Goal: Task Accomplishment & Management: Manage account settings

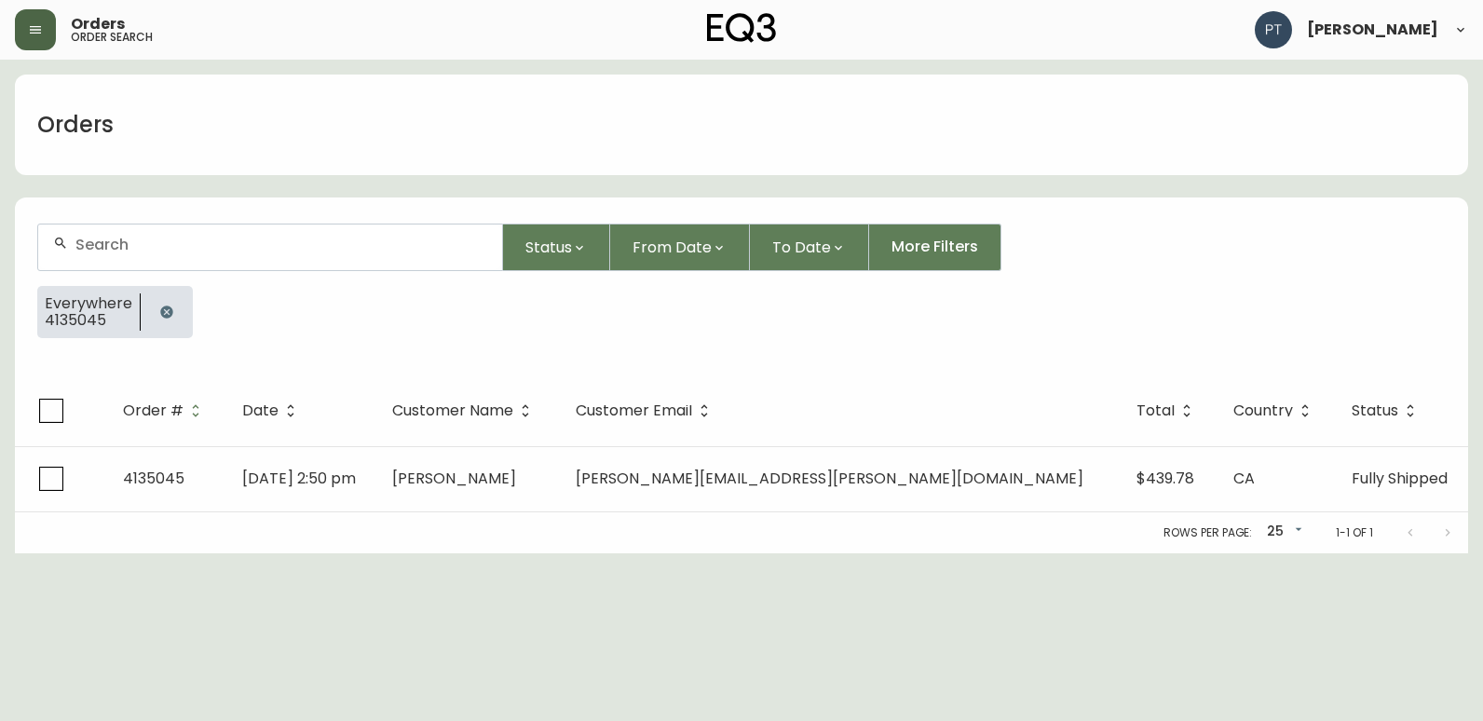
click at [40, 22] on icon "button" at bounding box center [35, 29] width 15 height 15
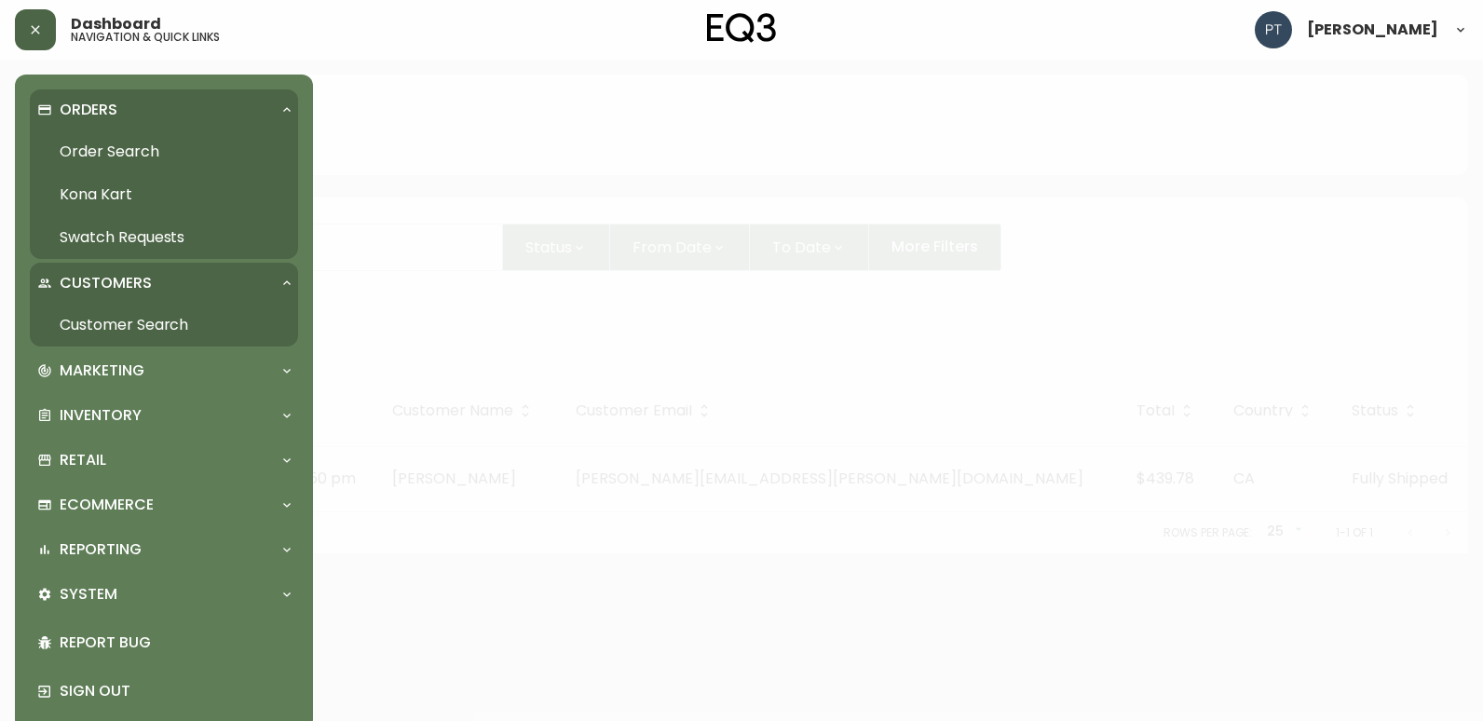
click at [164, 231] on link "Swatch Requests" at bounding box center [164, 237] width 268 height 43
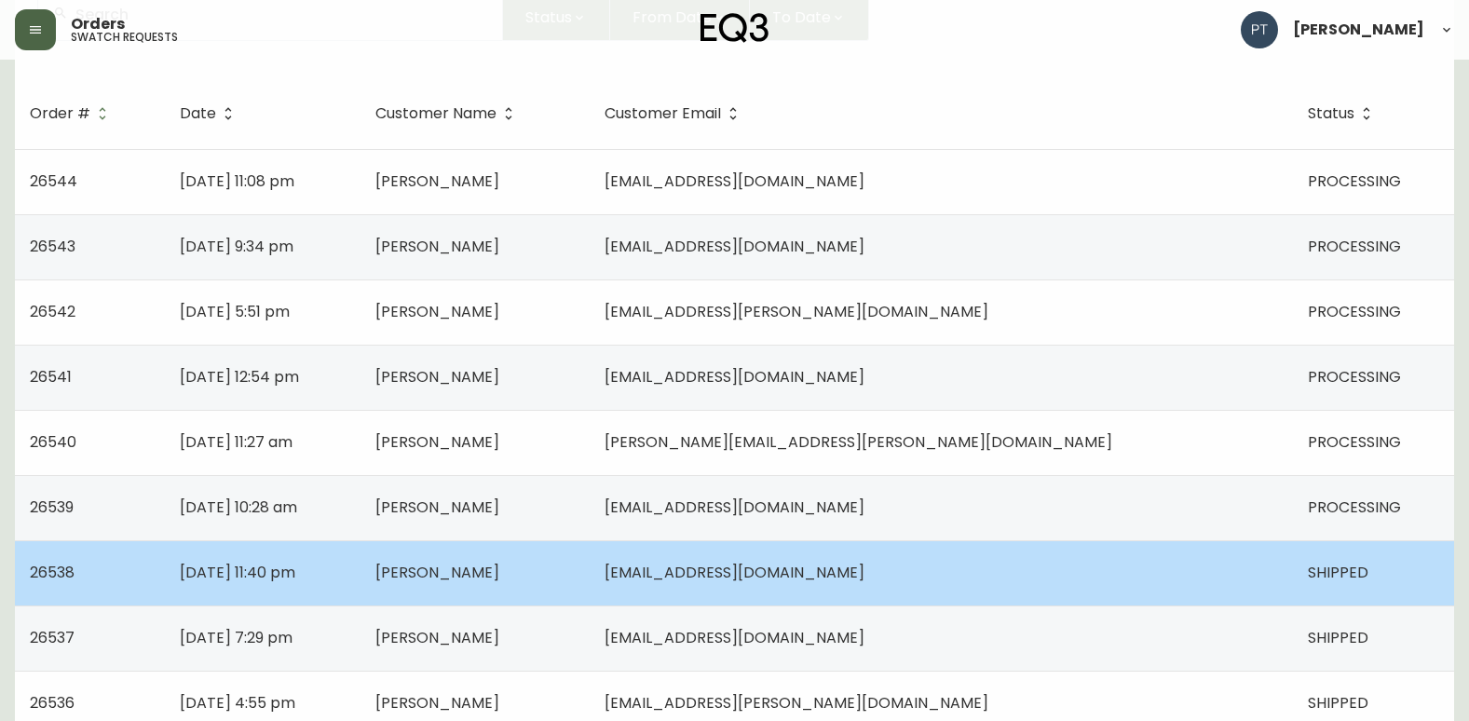
scroll to position [186, 0]
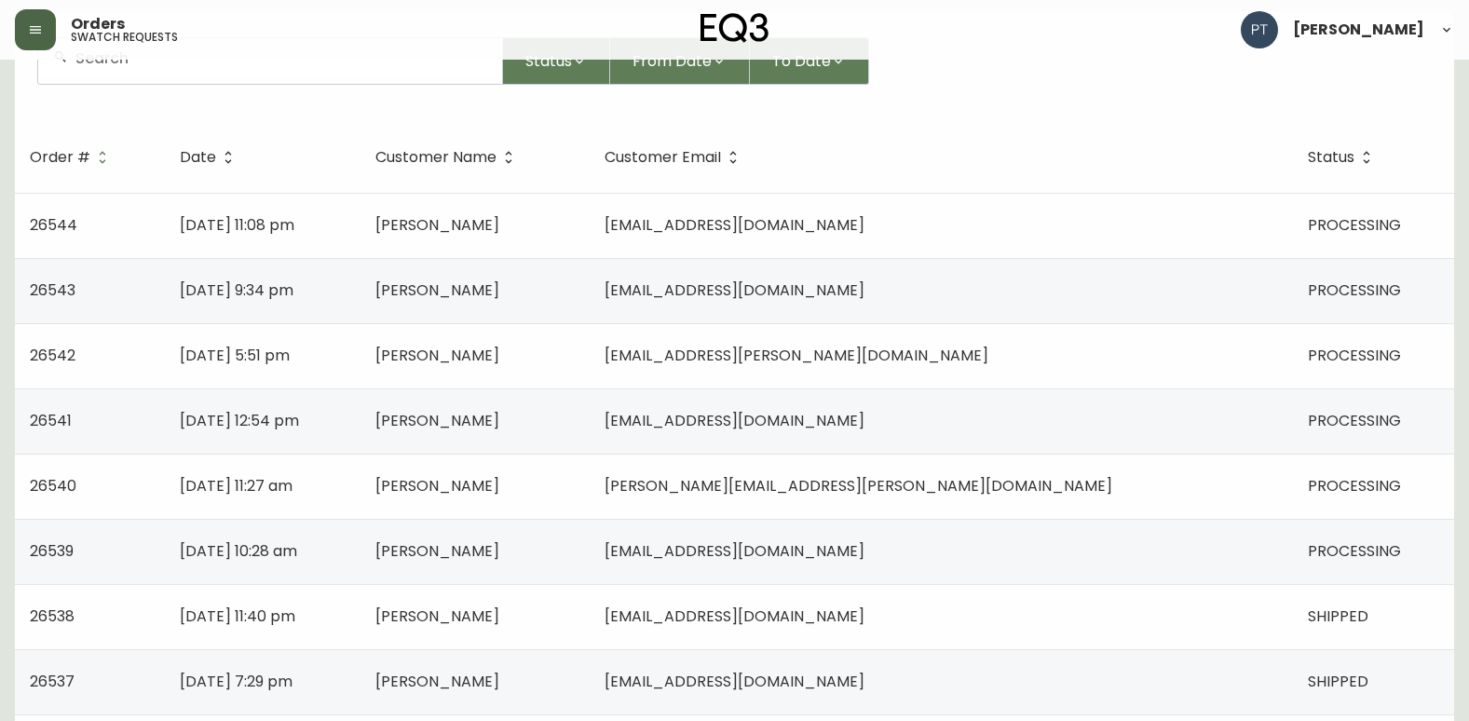
click at [590, 552] on td "[PERSON_NAME]" at bounding box center [474, 551] width 229 height 65
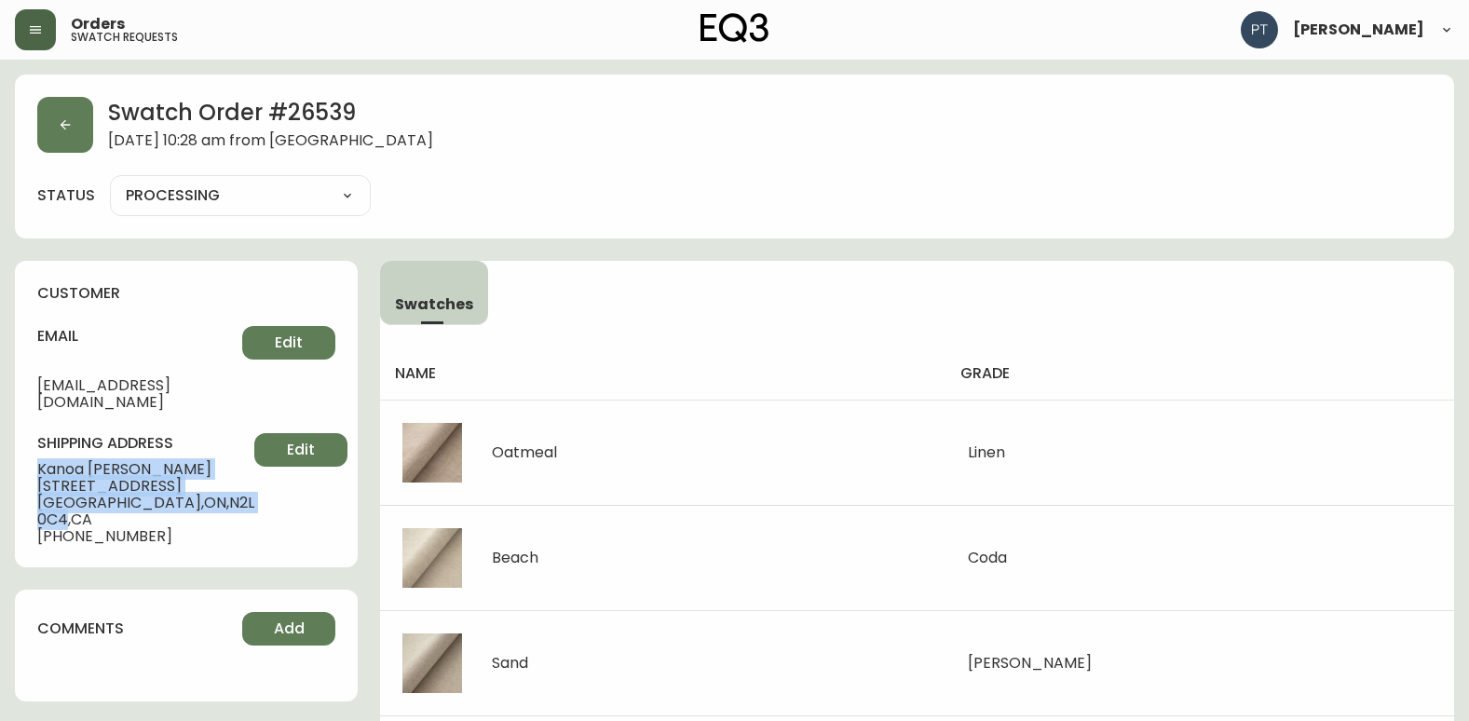
drag, startPoint x: 29, startPoint y: 451, endPoint x: 197, endPoint y: 494, distance: 173.1
click at [197, 494] on div "customer email [EMAIL_ADDRESS][DOMAIN_NAME] Edit shipping address [PERSON_NAME]…" at bounding box center [186, 414] width 343 height 306
copy div "[PERSON_NAME] [STREET_ADDRESS]"
click at [86, 133] on button "button" at bounding box center [65, 125] width 56 height 56
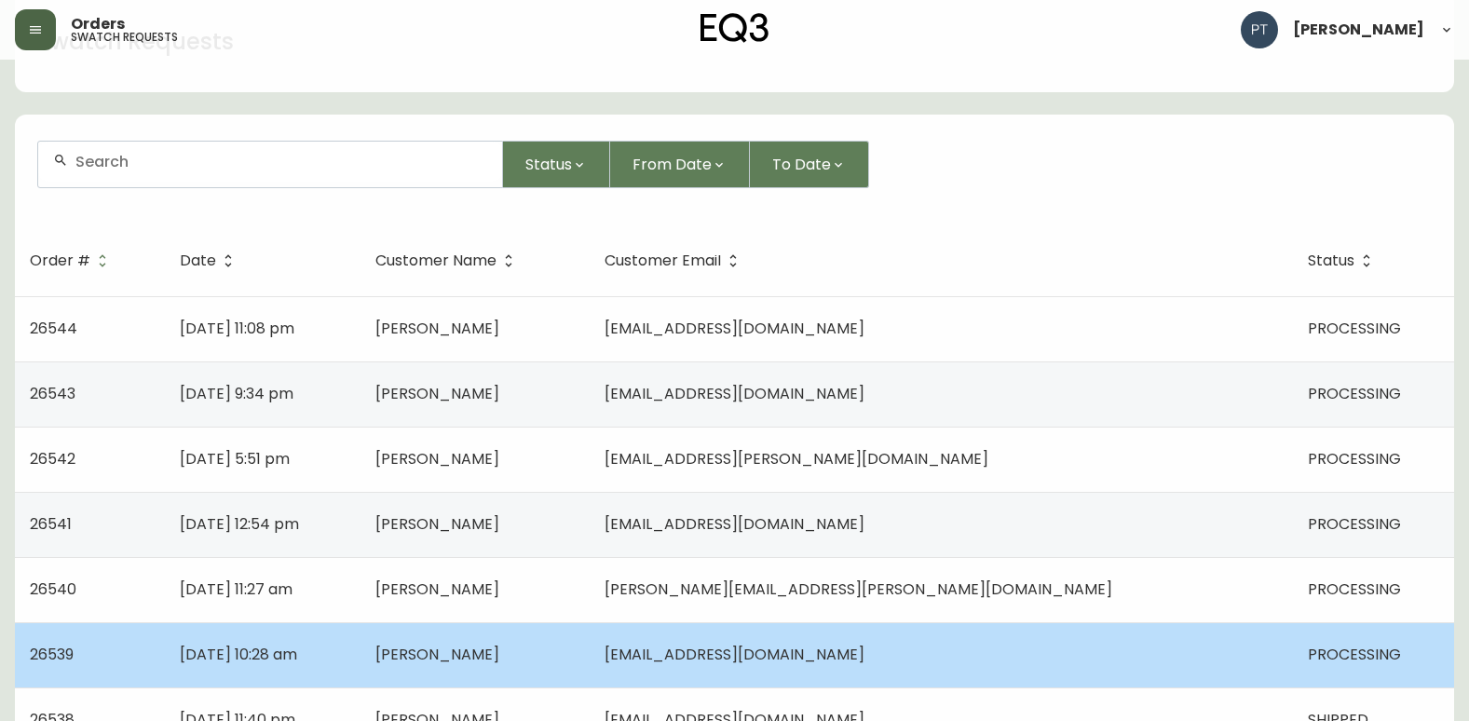
scroll to position [186, 0]
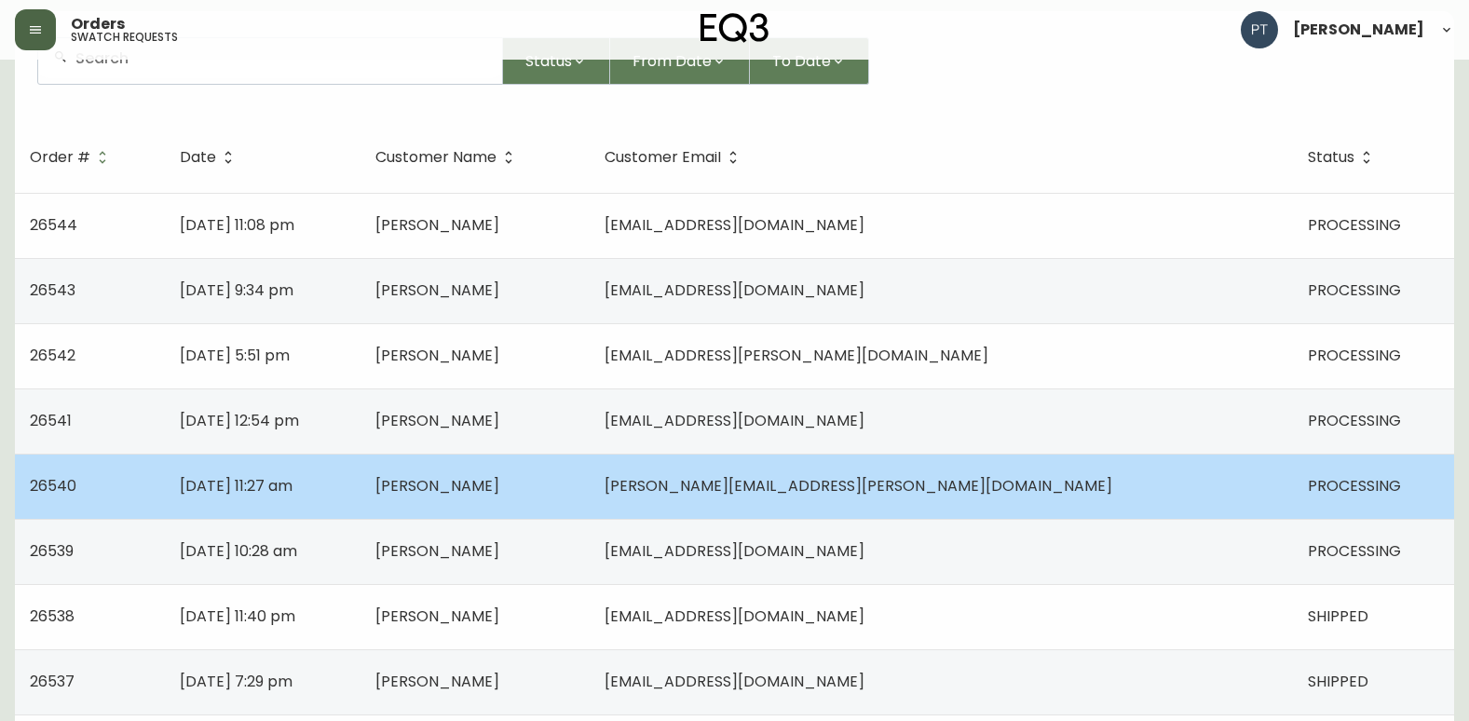
click at [590, 489] on td "[PERSON_NAME]" at bounding box center [474, 486] width 229 height 65
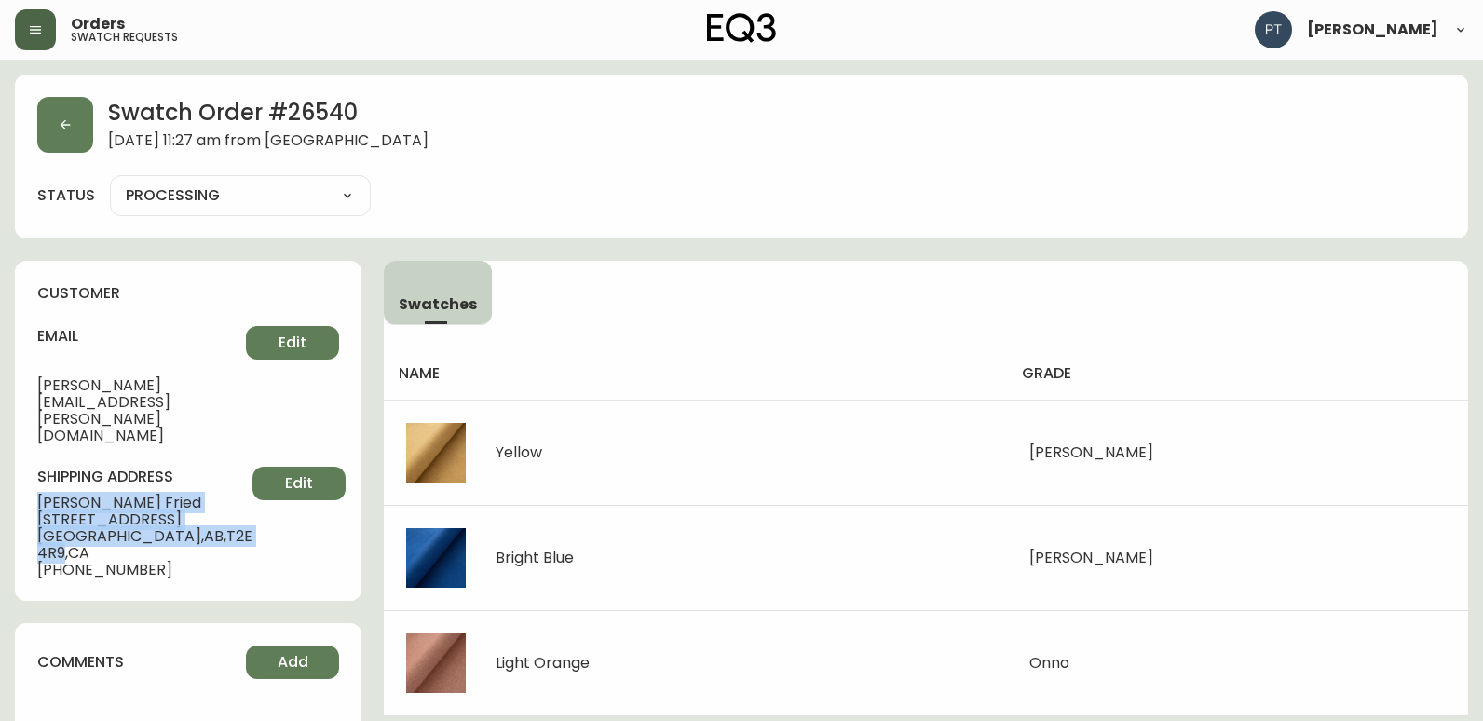
drag, startPoint x: 40, startPoint y: 449, endPoint x: 184, endPoint y: 484, distance: 147.8
click at [184, 484] on div "shipping address [PERSON_NAME] [STREET_ADDRESS] [PHONE_NUMBER] Edit" at bounding box center [188, 523] width 302 height 112
copy div "[PERSON_NAME] [STREET_ADDRESS]"
click at [78, 127] on button "button" at bounding box center [65, 125] width 56 height 56
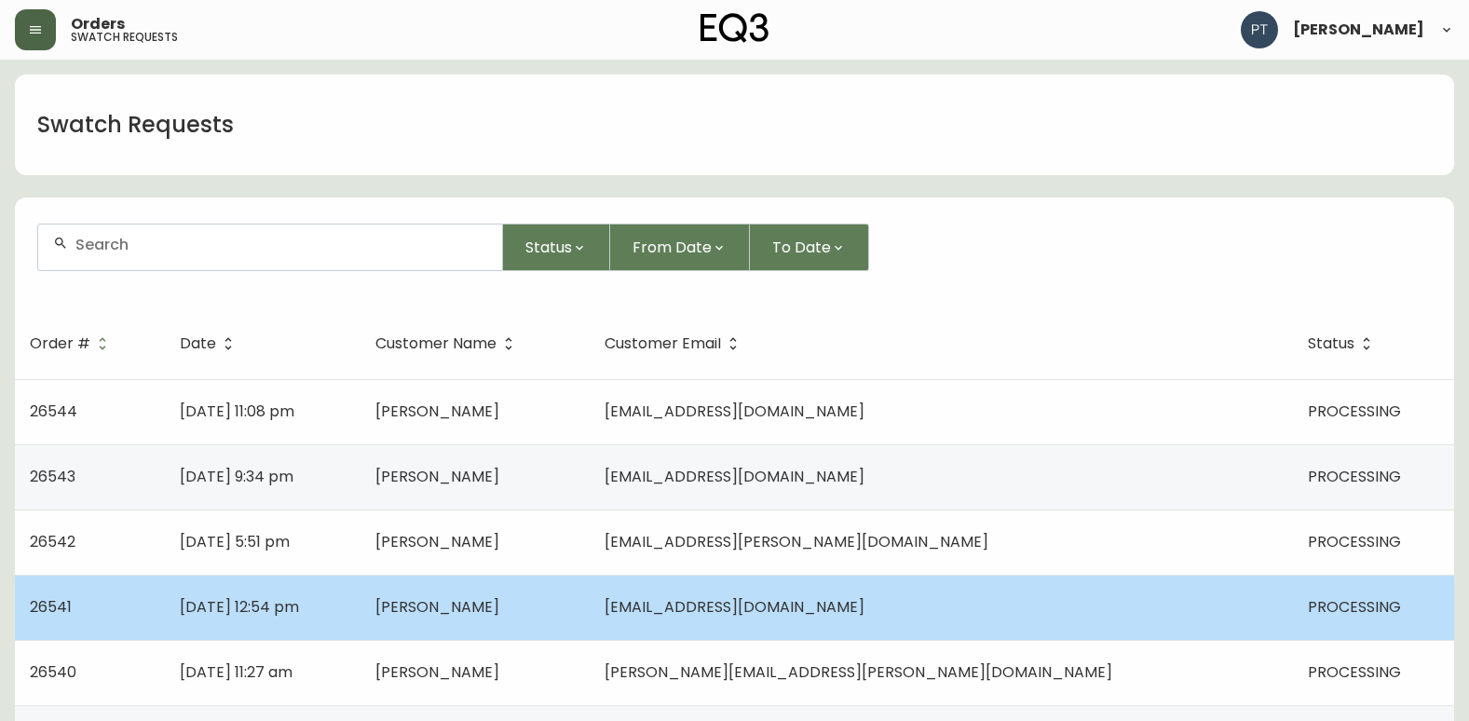
click at [578, 629] on td "[PERSON_NAME]" at bounding box center [474, 607] width 229 height 65
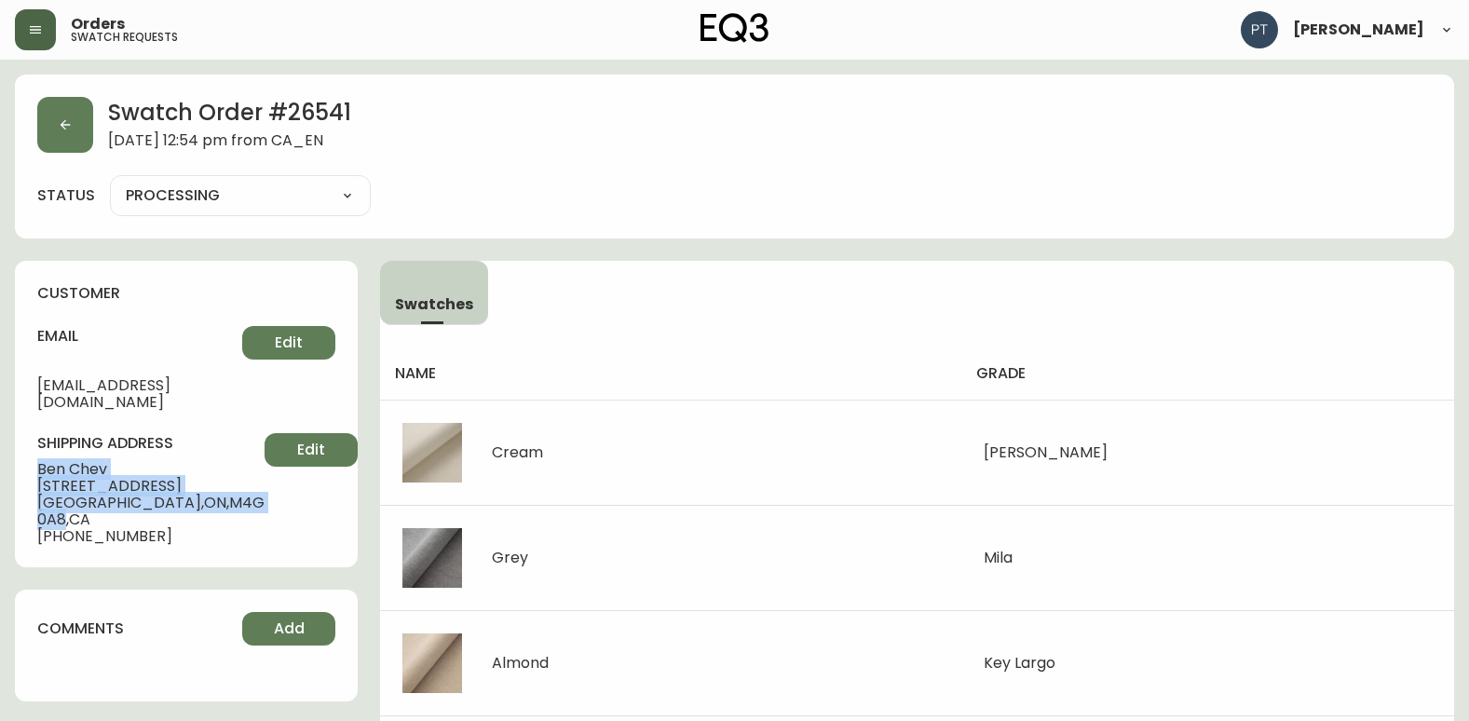
drag, startPoint x: 38, startPoint y: 450, endPoint x: 193, endPoint y: 478, distance: 157.1
click at [193, 478] on div "shipping address [PERSON_NAME] [STREET_ADDRESS] [PHONE_NUMBER] Edit" at bounding box center [186, 489] width 298 height 112
copy div "[PERSON_NAME] [STREET_ADDRESS]"
click at [62, 116] on button "button" at bounding box center [65, 125] width 56 height 56
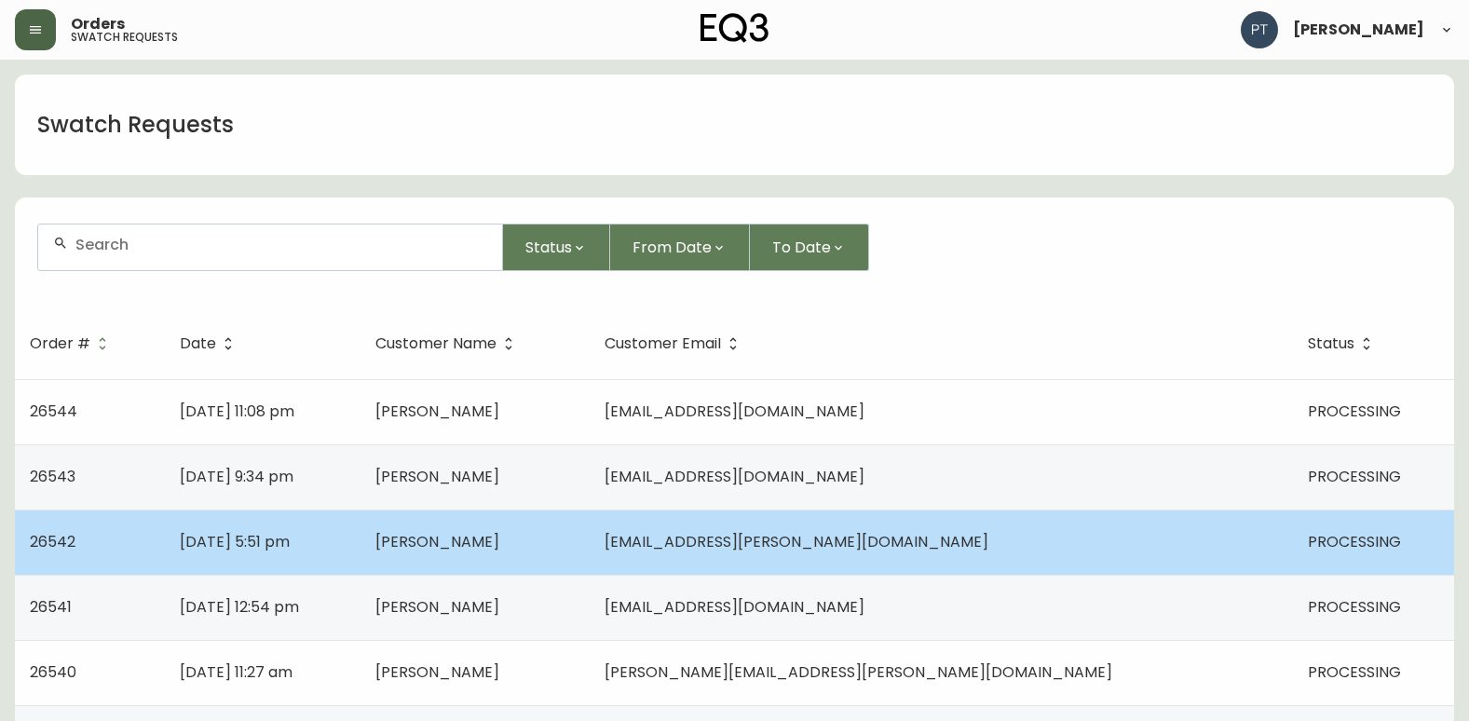
click at [506, 527] on td "[PERSON_NAME]" at bounding box center [474, 542] width 229 height 65
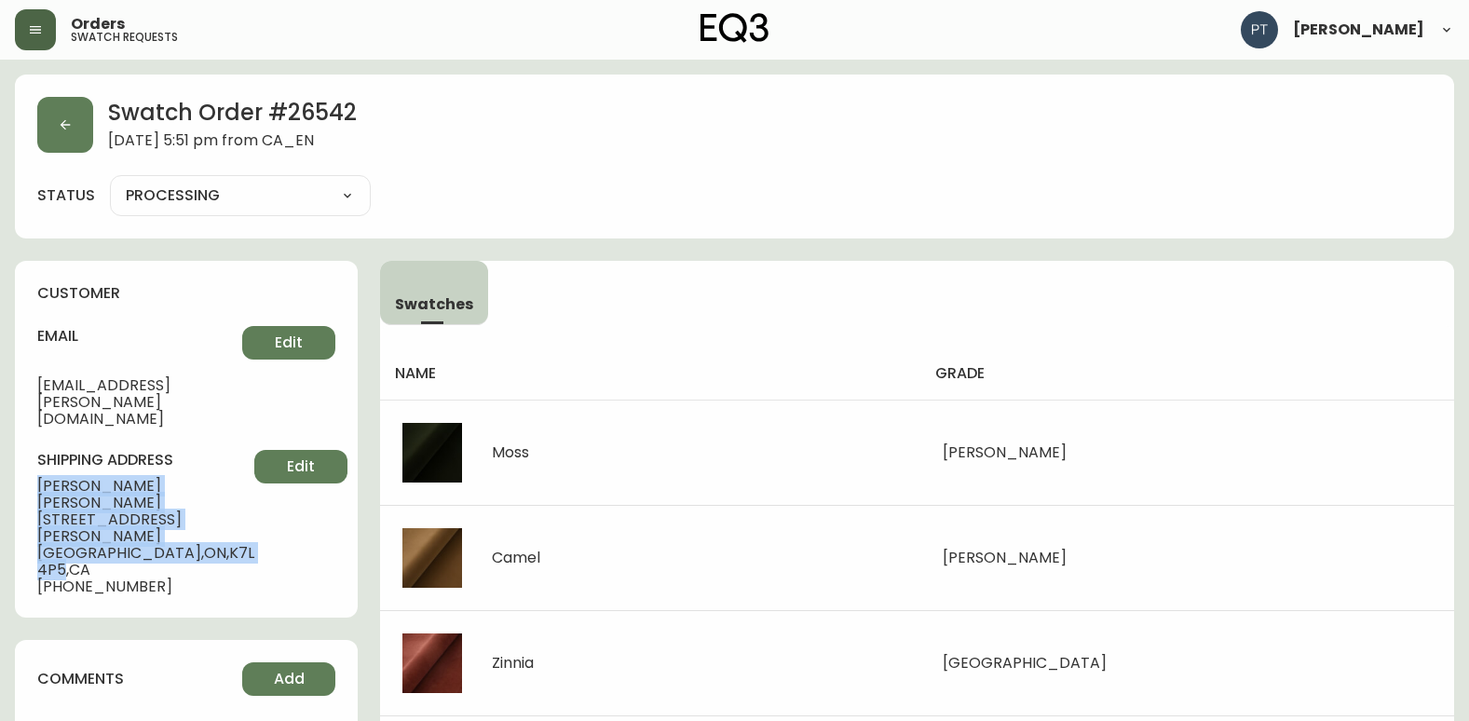
drag, startPoint x: 27, startPoint y: 446, endPoint x: 190, endPoint y: 485, distance: 167.6
click at [190, 485] on div "customer email [PERSON_NAME][EMAIL_ADDRESS][PERSON_NAME][DOMAIN_NAME] Edit ship…" at bounding box center [186, 439] width 343 height 357
copy div "[PERSON_NAME] [STREET_ADDRESS][PERSON_NAME]"
click at [48, 125] on button "button" at bounding box center [65, 125] width 56 height 56
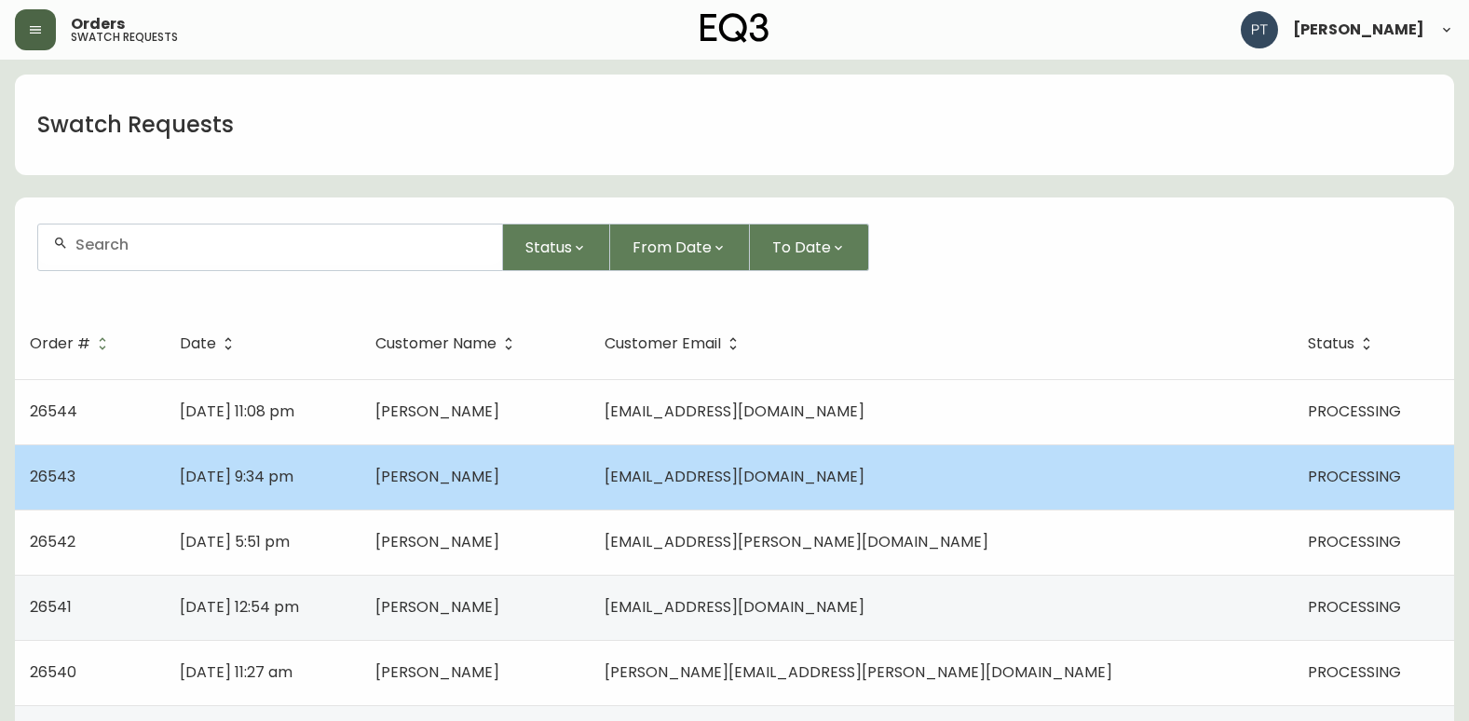
click at [360, 451] on td "[DATE] 9:34 pm" at bounding box center [262, 476] width 195 height 65
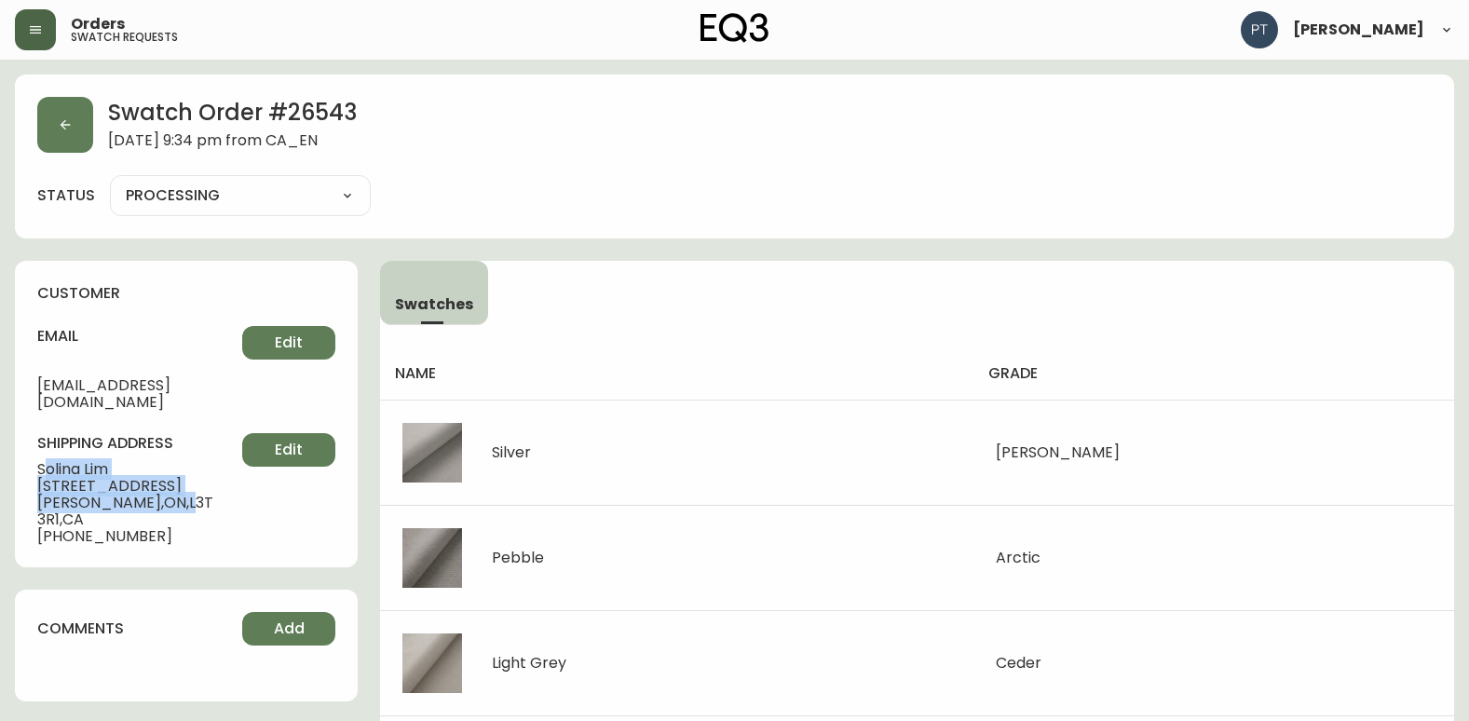
drag, startPoint x: 42, startPoint y: 454, endPoint x: 142, endPoint y: 492, distance: 106.7
click at [142, 492] on div "shipping address [PERSON_NAME] [STREET_ADDRESS][PERSON_NAME] [PHONE_NUMBER] Edit" at bounding box center [186, 489] width 298 height 112
drag, startPoint x: 142, startPoint y: 492, endPoint x: 242, endPoint y: 505, distance: 101.4
click at [253, 504] on div "shipping address [PERSON_NAME] [STREET_ADDRESS][PERSON_NAME] [PHONE_NUMBER] Edit" at bounding box center [186, 489] width 298 height 112
drag, startPoint x: 36, startPoint y: 453, endPoint x: 184, endPoint y: 490, distance: 152.7
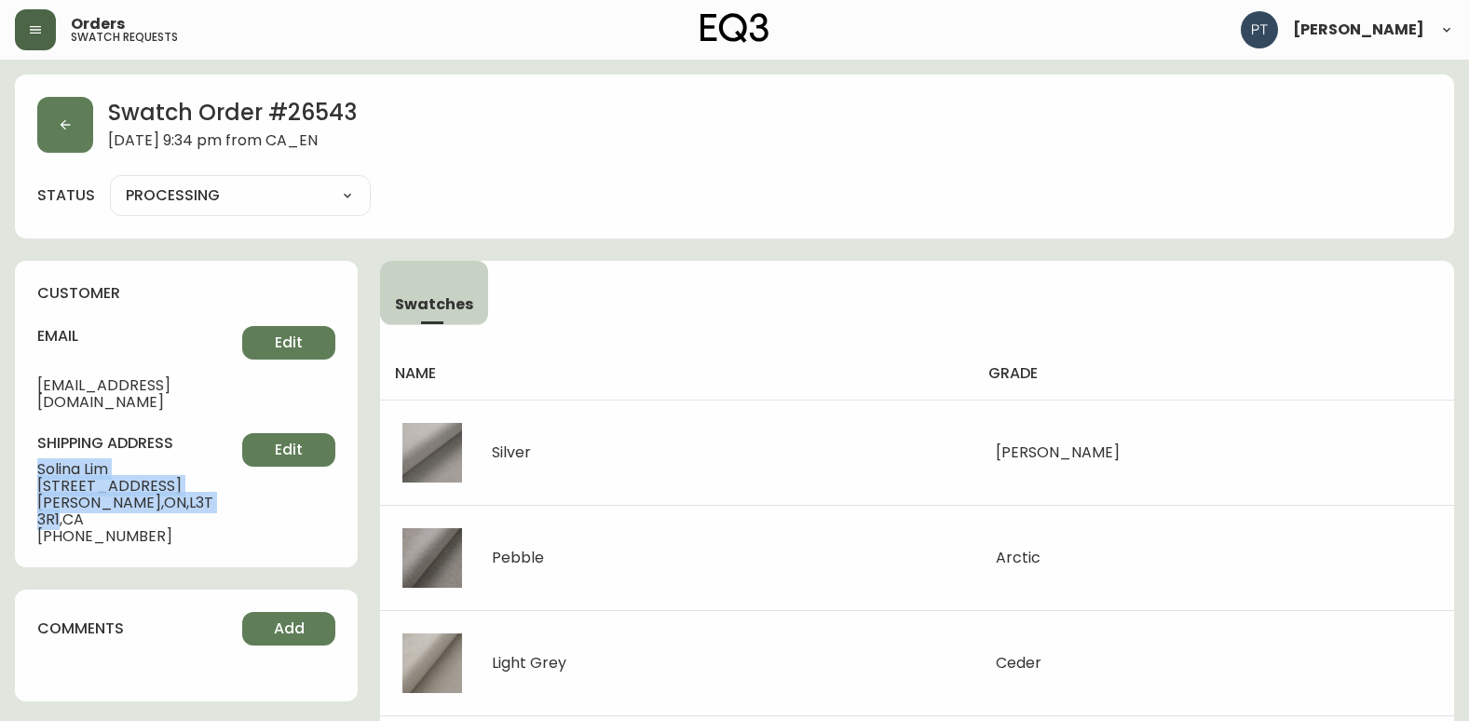
click at [184, 490] on div "customer email [EMAIL_ADDRESS][DOMAIN_NAME] Edit shipping address [PERSON_NAME]…" at bounding box center [186, 414] width 343 height 306
copy div "[PERSON_NAME] [STREET_ADDRESS][PERSON_NAME]"
click at [70, 123] on icon "button" at bounding box center [65, 124] width 15 height 15
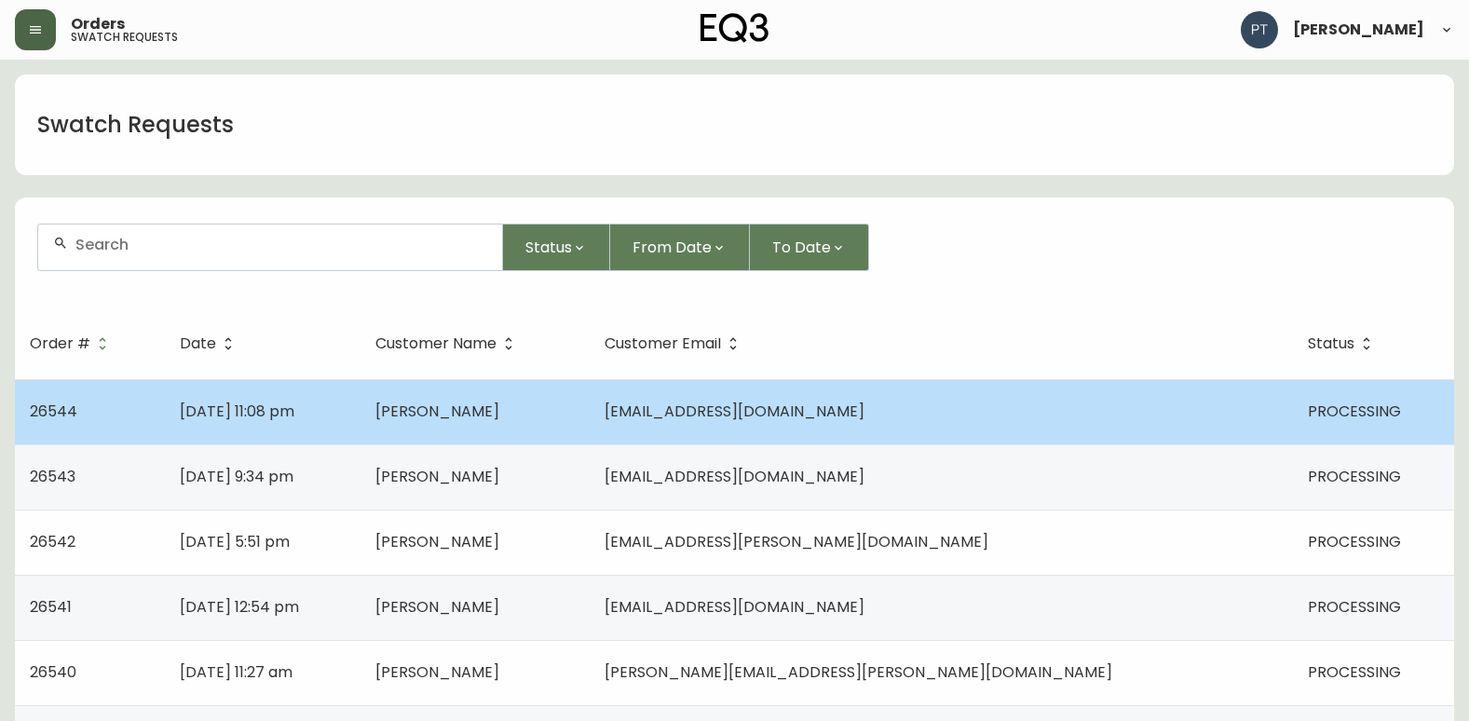
click at [562, 424] on td "[PERSON_NAME]" at bounding box center [474, 411] width 229 height 65
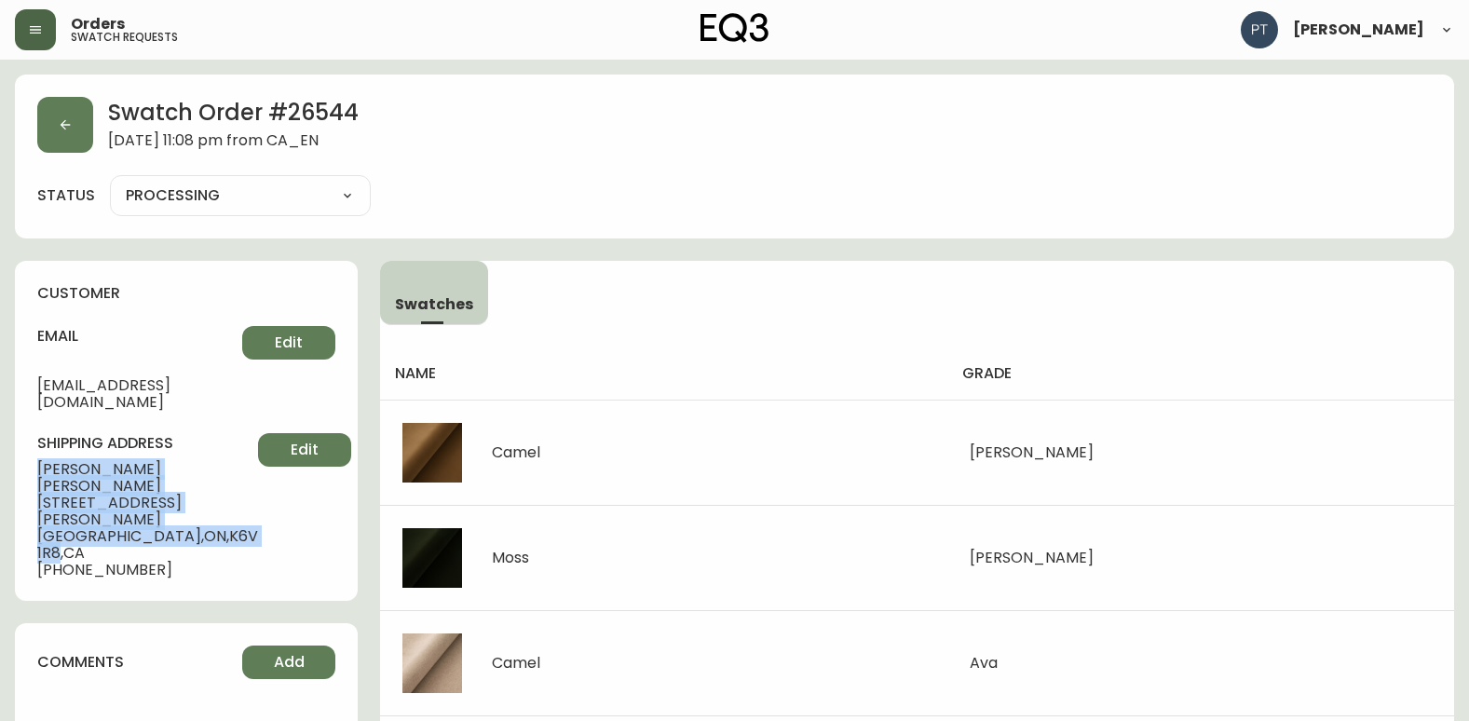
drag, startPoint x: 28, startPoint y: 455, endPoint x: 196, endPoint y: 482, distance: 169.8
click at [196, 482] on div "customer email [EMAIL_ADDRESS][DOMAIN_NAME] Edit shipping address [PERSON_NAME]…" at bounding box center [186, 431] width 343 height 340
copy div "[PERSON_NAME] [STREET_ADDRESS][PERSON_NAME]"
click at [84, 121] on button "button" at bounding box center [65, 125] width 56 height 56
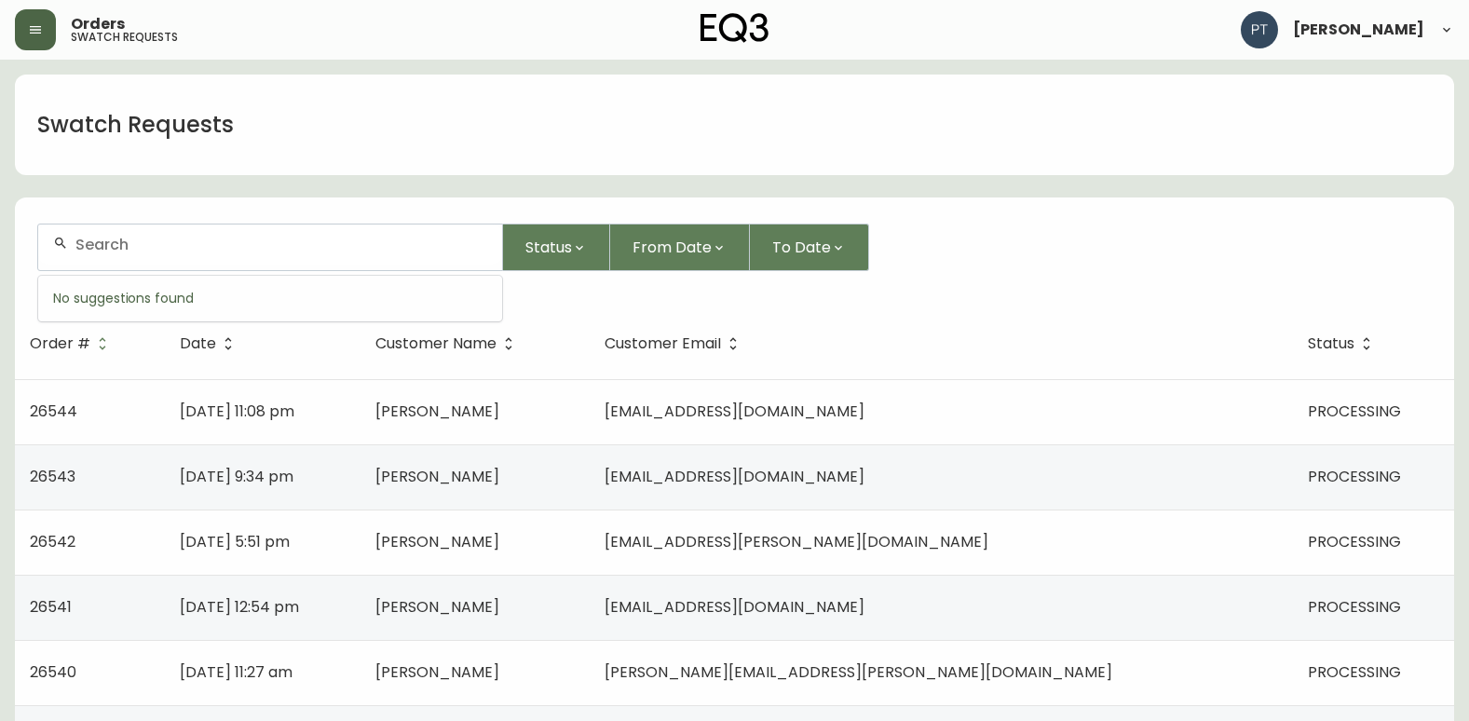
click at [241, 248] on input "text" at bounding box center [281, 245] width 412 height 18
click at [999, 265] on div "Status From Date To Date" at bounding box center [734, 248] width 1394 height 48
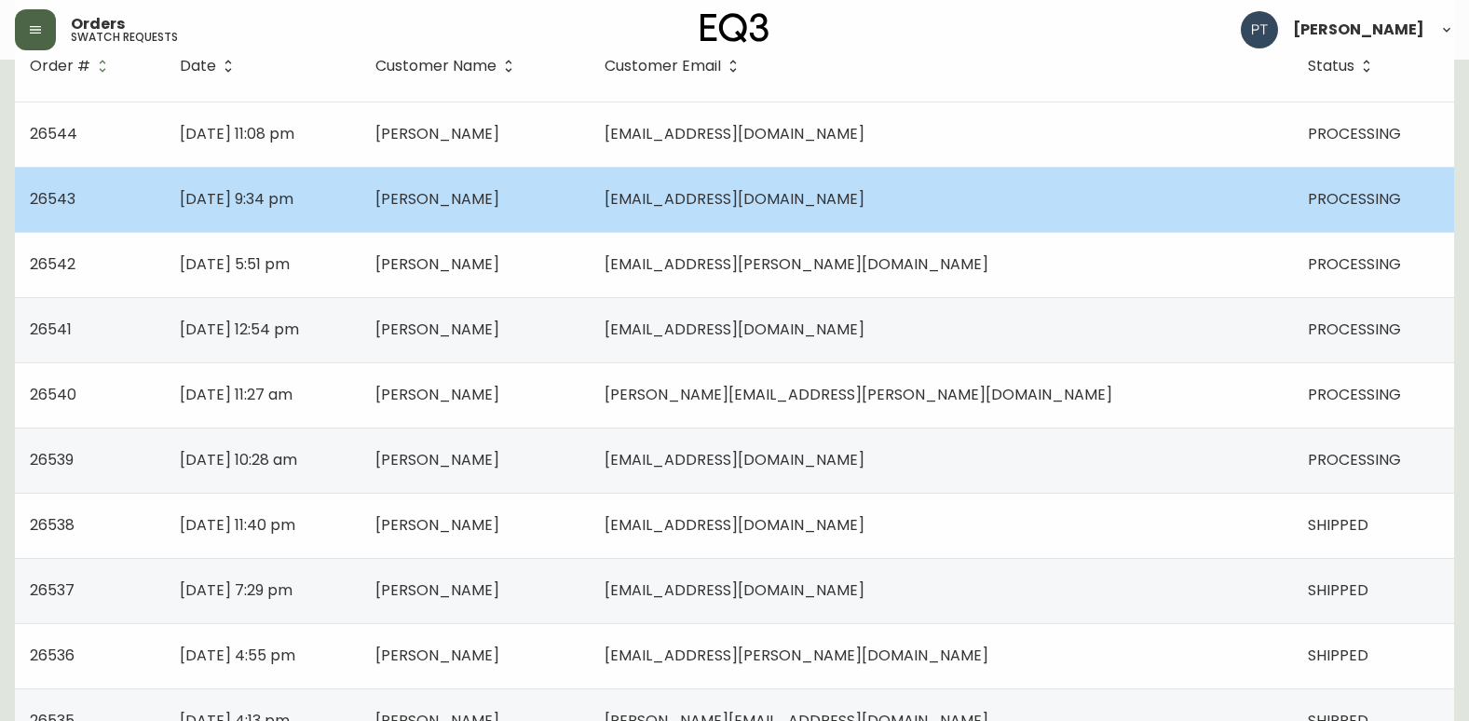
scroll to position [279, 0]
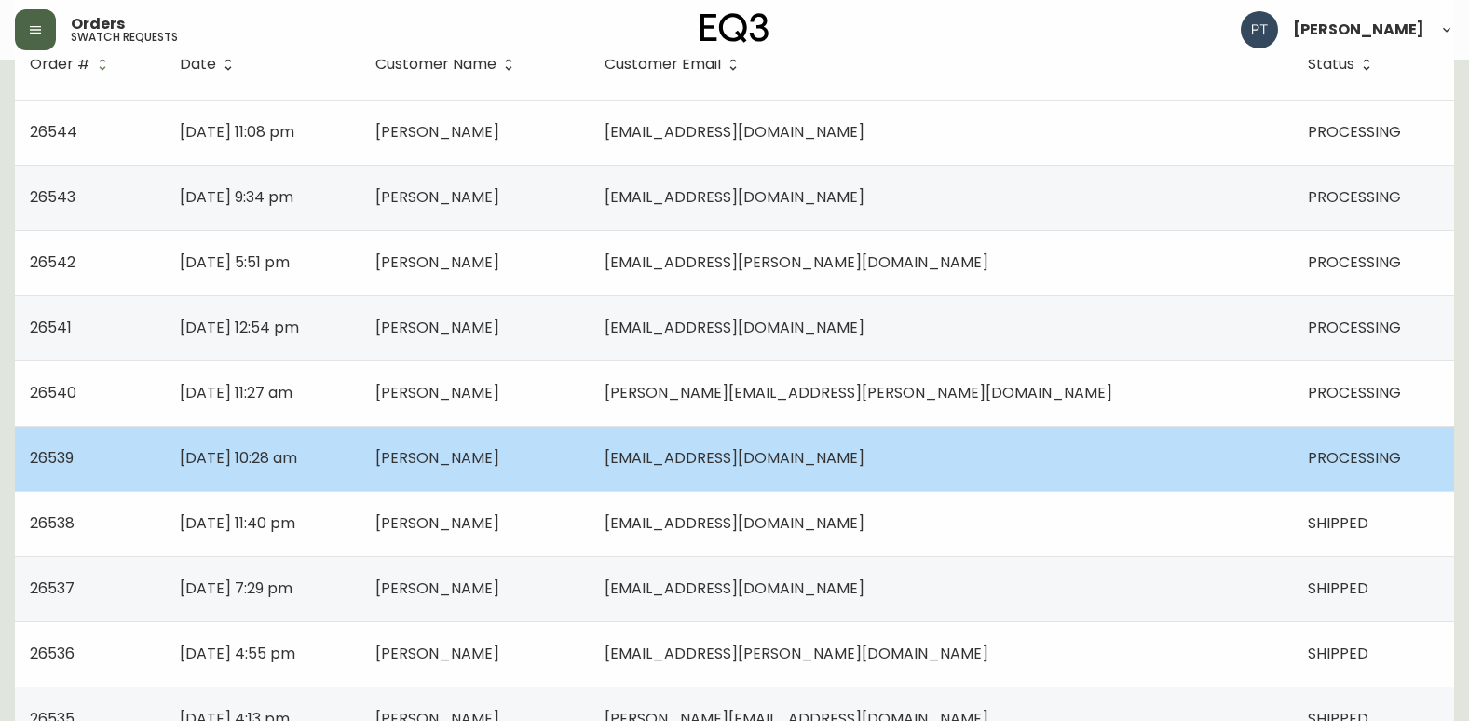
drag, startPoint x: 687, startPoint y: 456, endPoint x: 581, endPoint y: 452, distance: 106.3
click at [590, 457] on td "[PERSON_NAME]" at bounding box center [474, 458] width 229 height 65
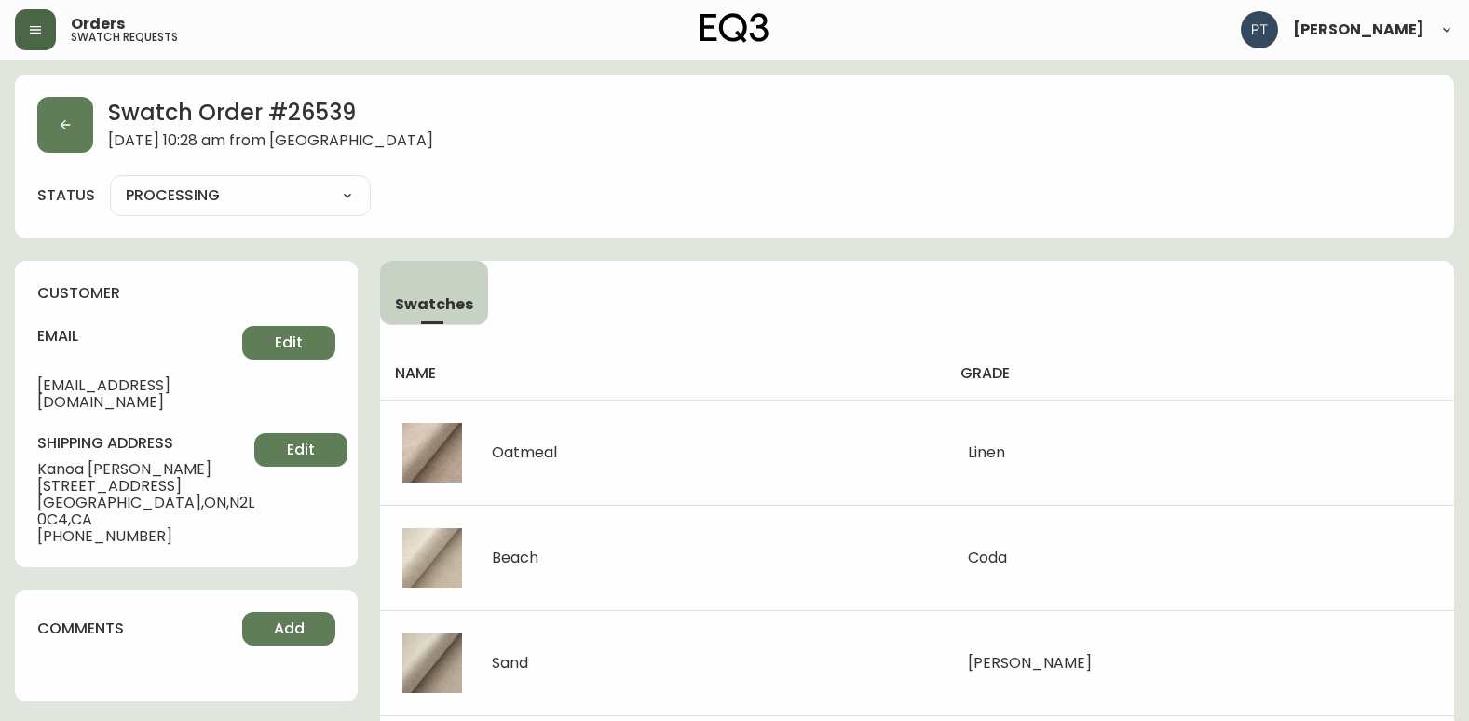
click at [208, 203] on select "PROCESSING SHIPPED CANCELLED" at bounding box center [240, 196] width 261 height 28
click at [110, 182] on select "PROCESSING SHIPPED CANCELLED" at bounding box center [240, 196] width 261 height 28
select select "PROCESSING"
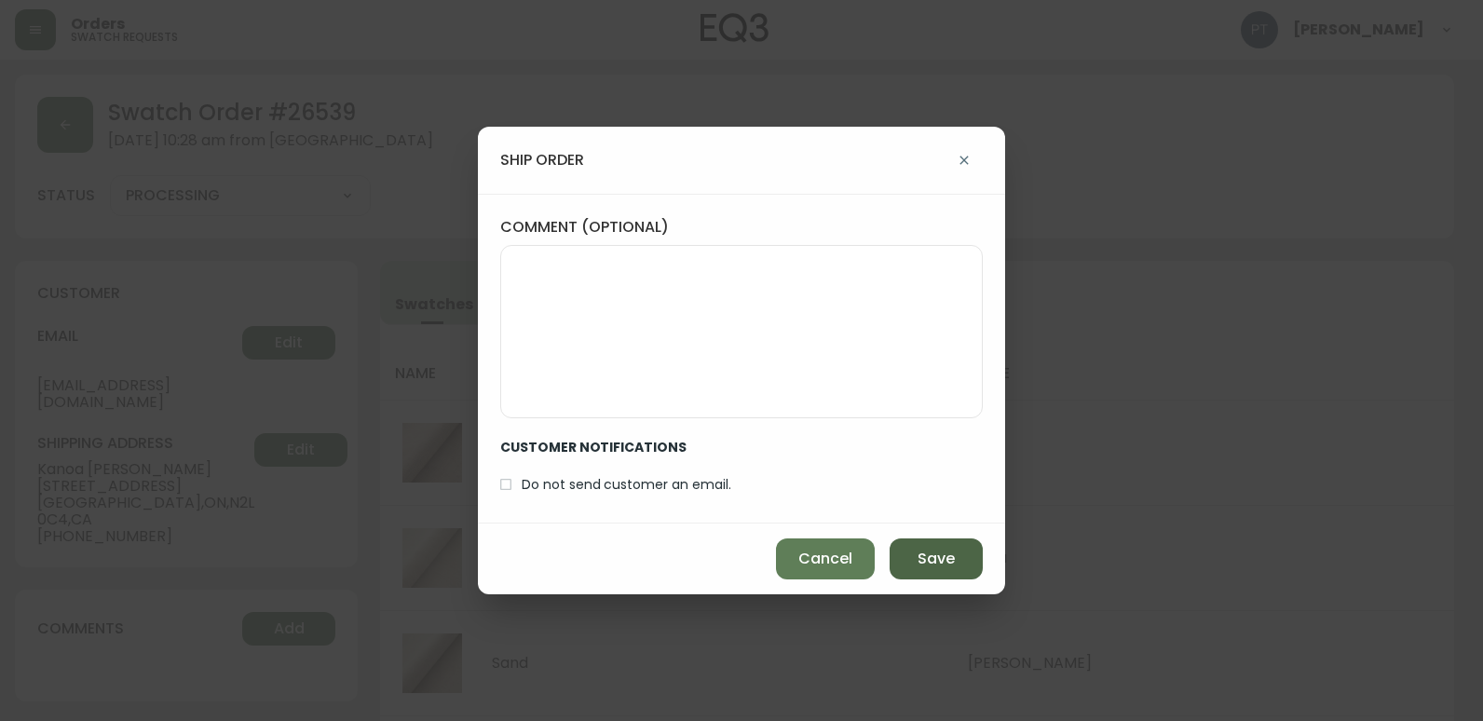
click at [933, 555] on span "Save" at bounding box center [936, 559] width 37 height 20
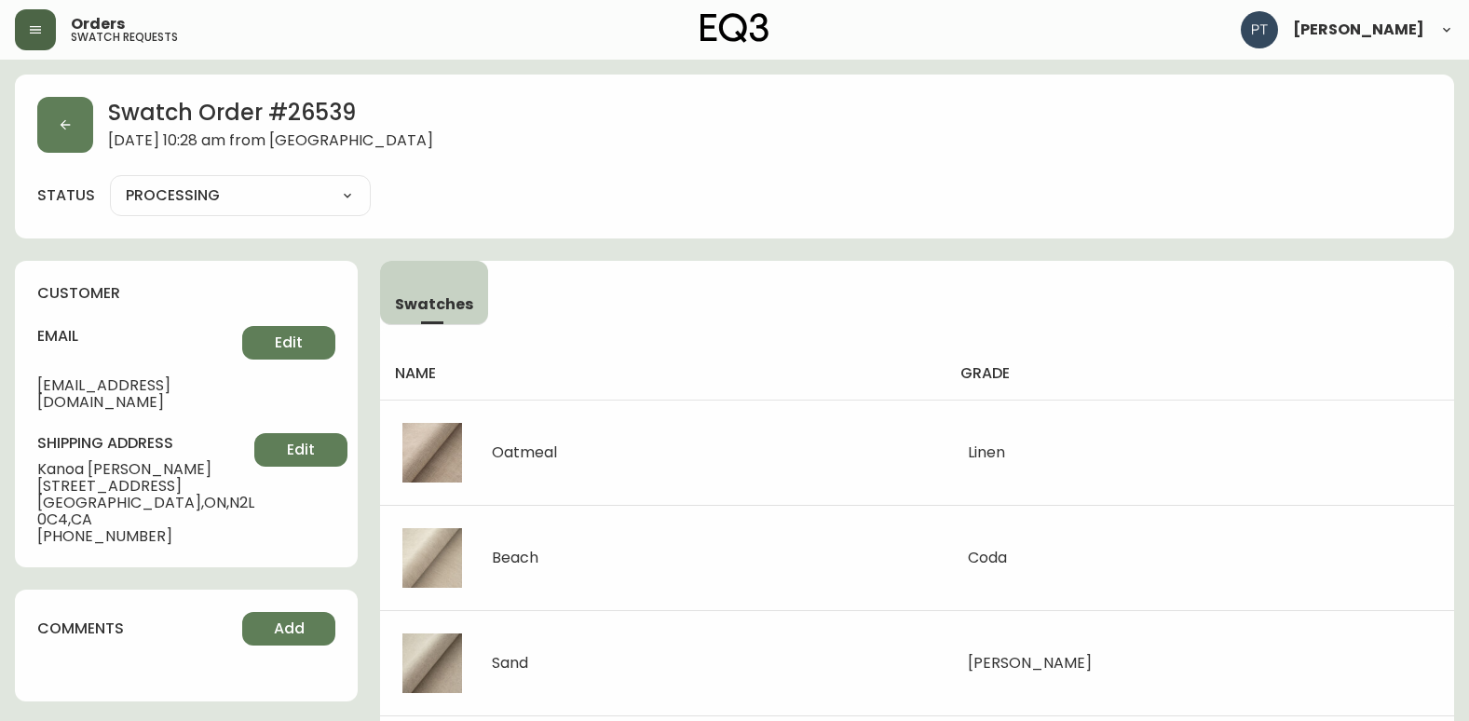
type input "SHIPPED"
select select "SHIPPED"
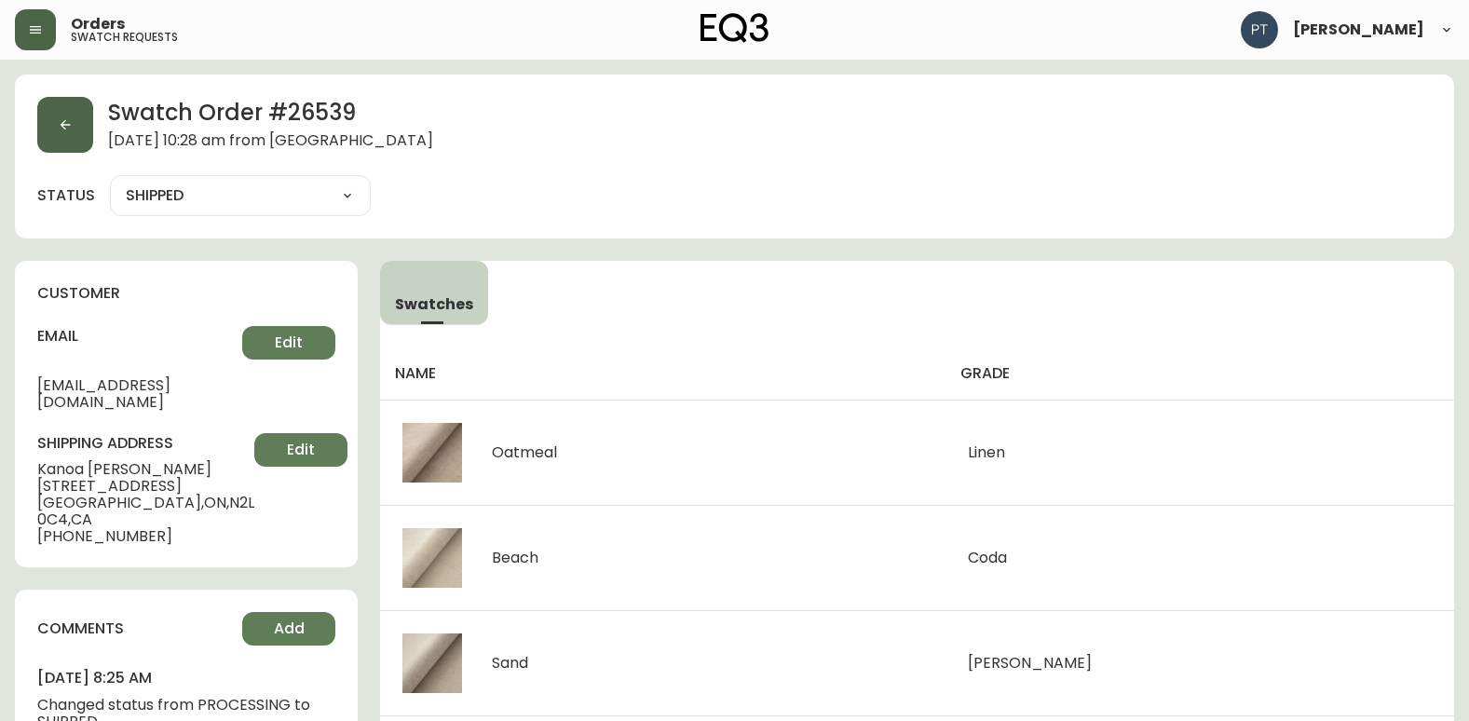
click at [58, 134] on button "button" at bounding box center [65, 125] width 56 height 56
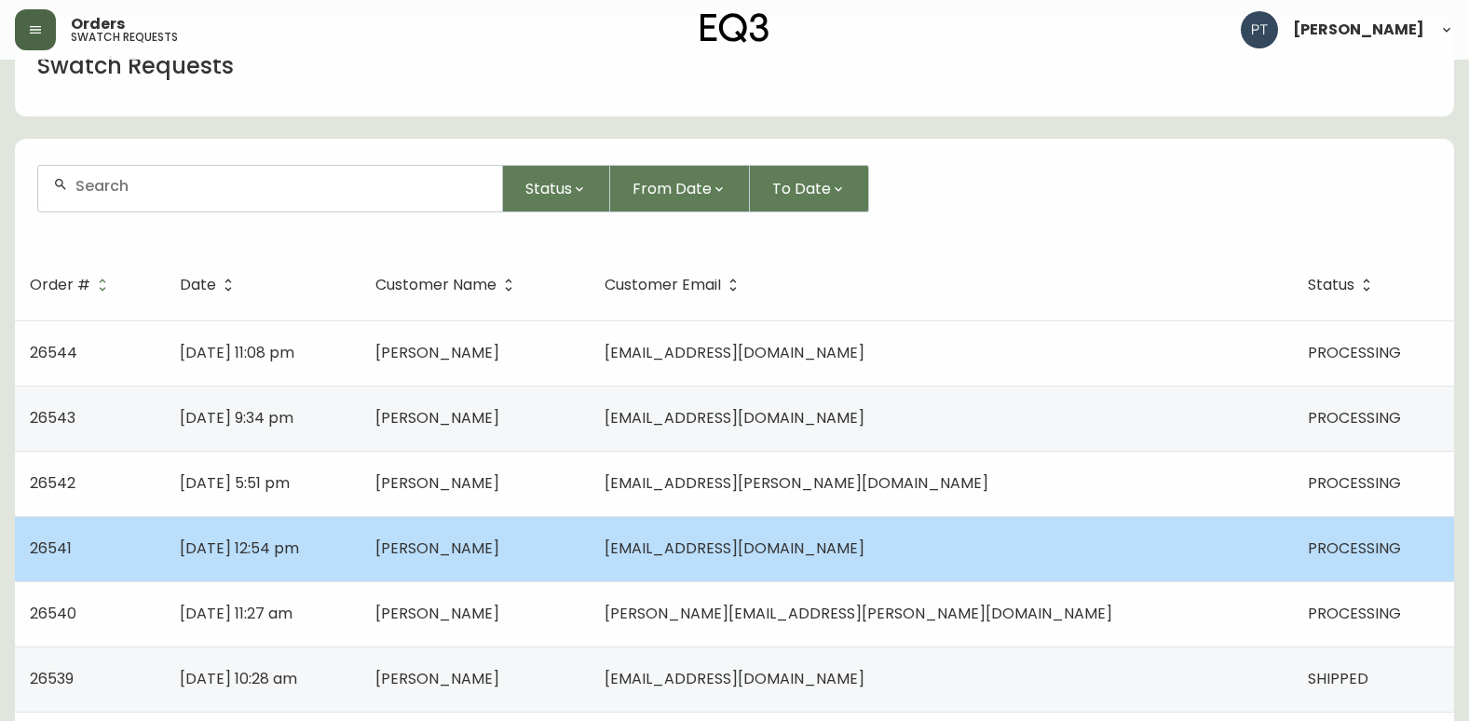
scroll to position [279, 0]
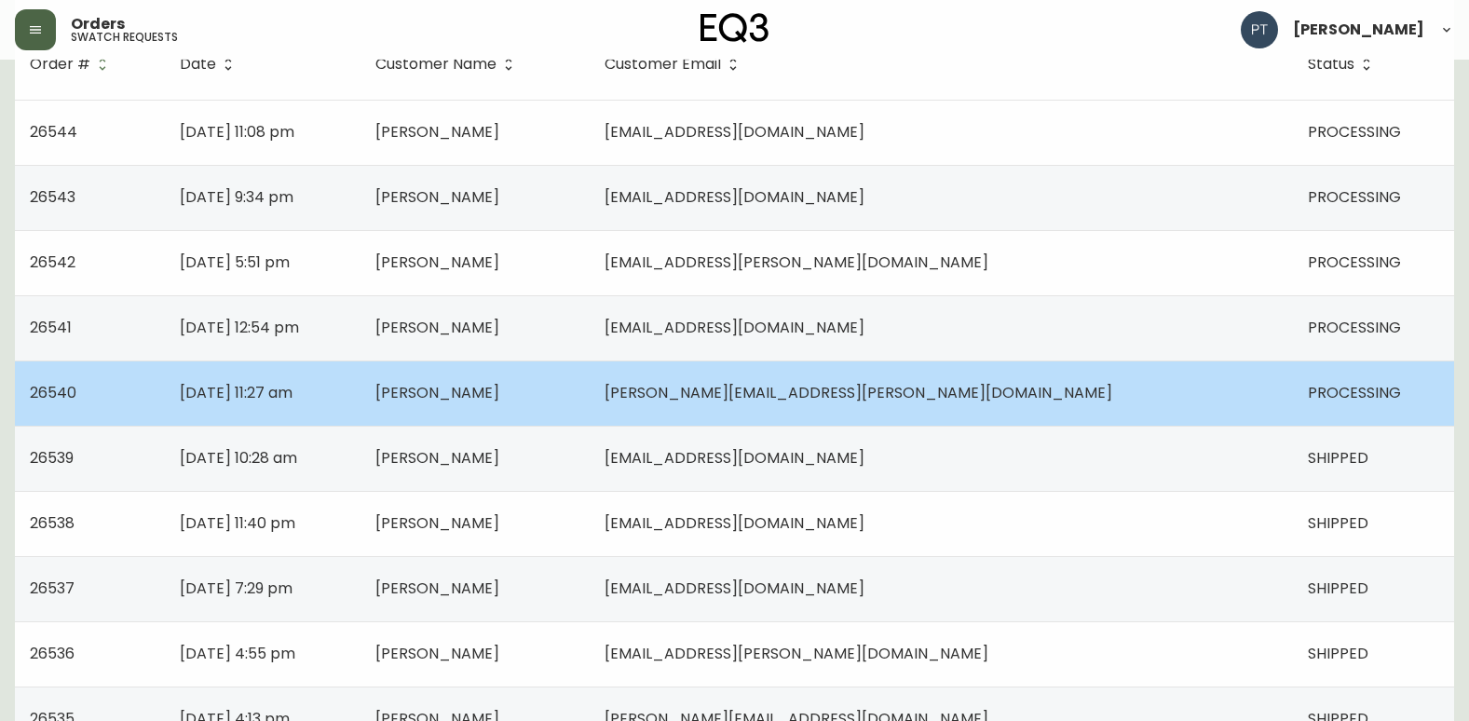
click at [590, 384] on td "[PERSON_NAME]" at bounding box center [474, 392] width 229 height 65
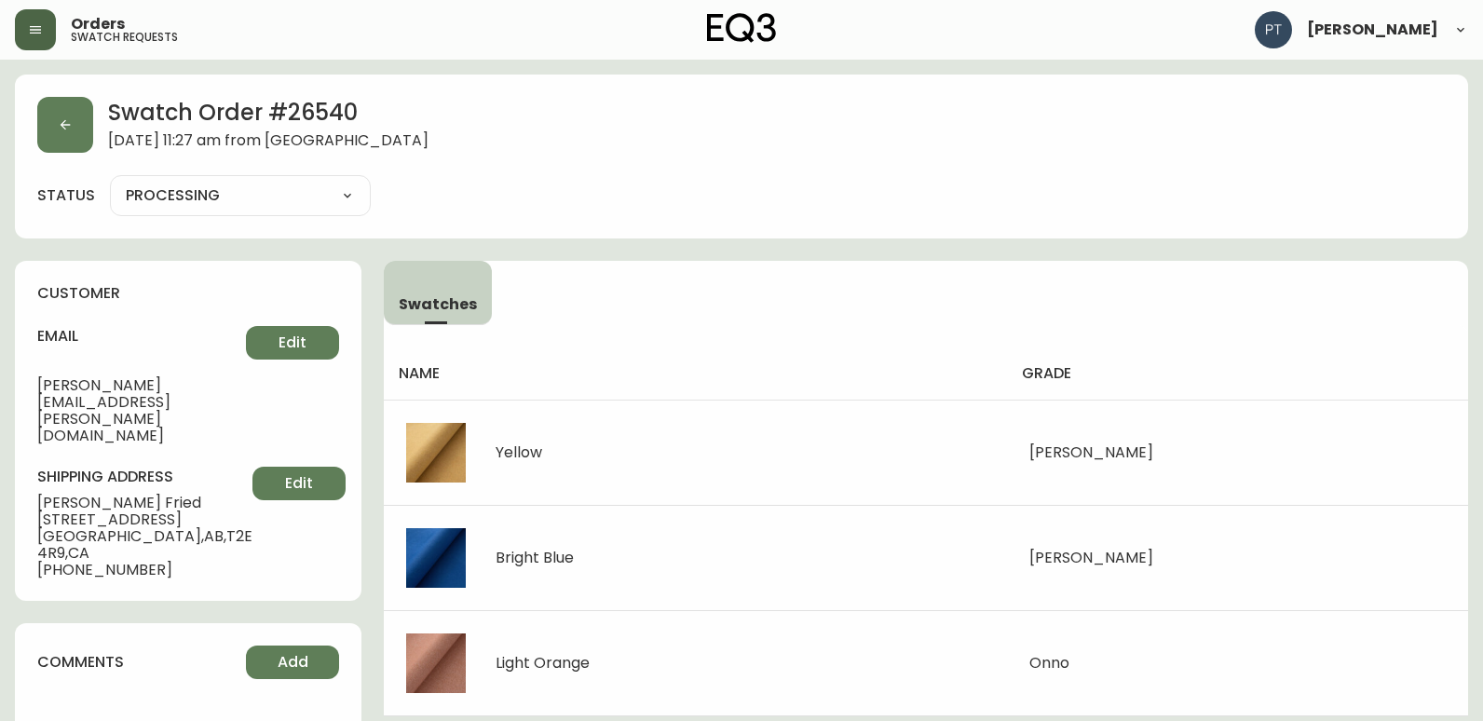
drag, startPoint x: 336, startPoint y: 201, endPoint x: 339, endPoint y: 211, distance: 10.6
click at [336, 201] on select "PROCESSING SHIPPED CANCELLED" at bounding box center [240, 196] width 261 height 28
click at [110, 182] on select "PROCESSING SHIPPED CANCELLED" at bounding box center [240, 196] width 261 height 28
select select "PROCESSING"
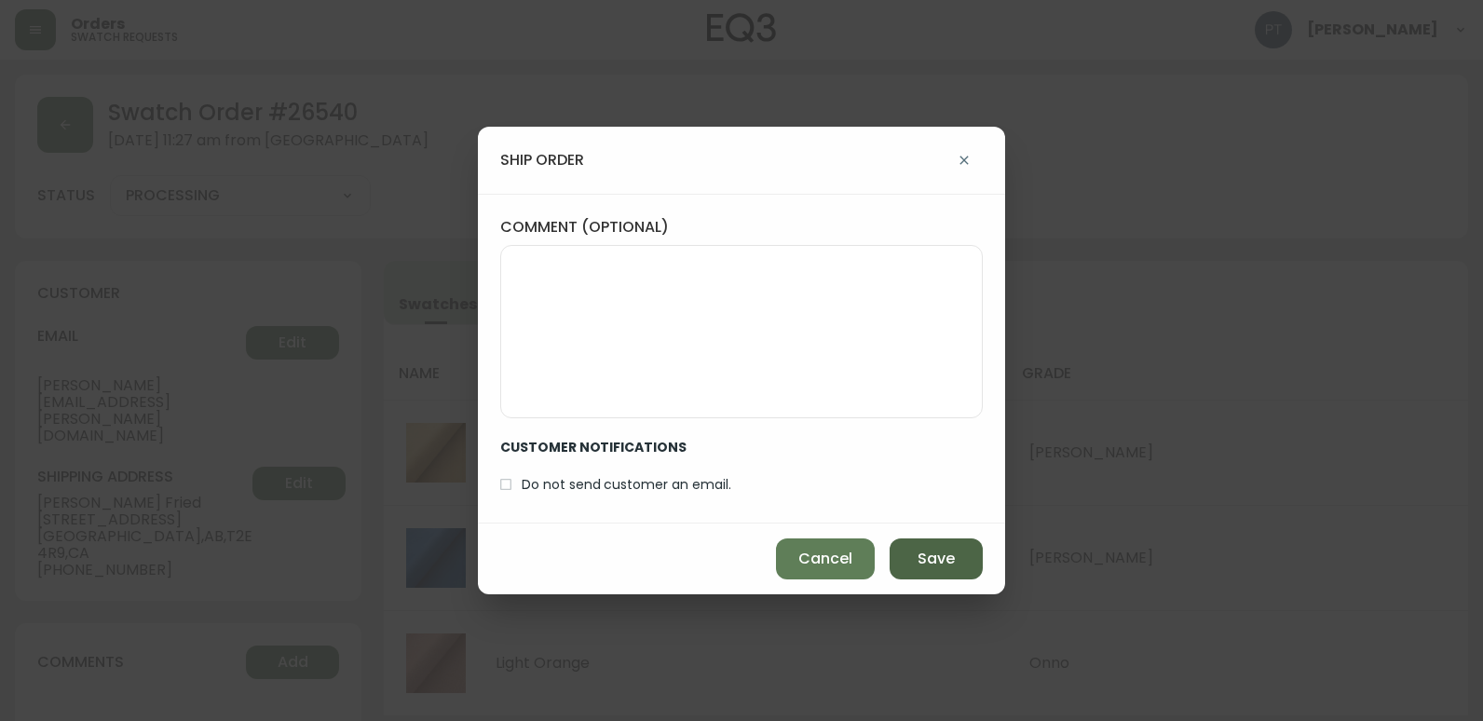
click at [923, 567] on span "Save" at bounding box center [936, 559] width 37 height 20
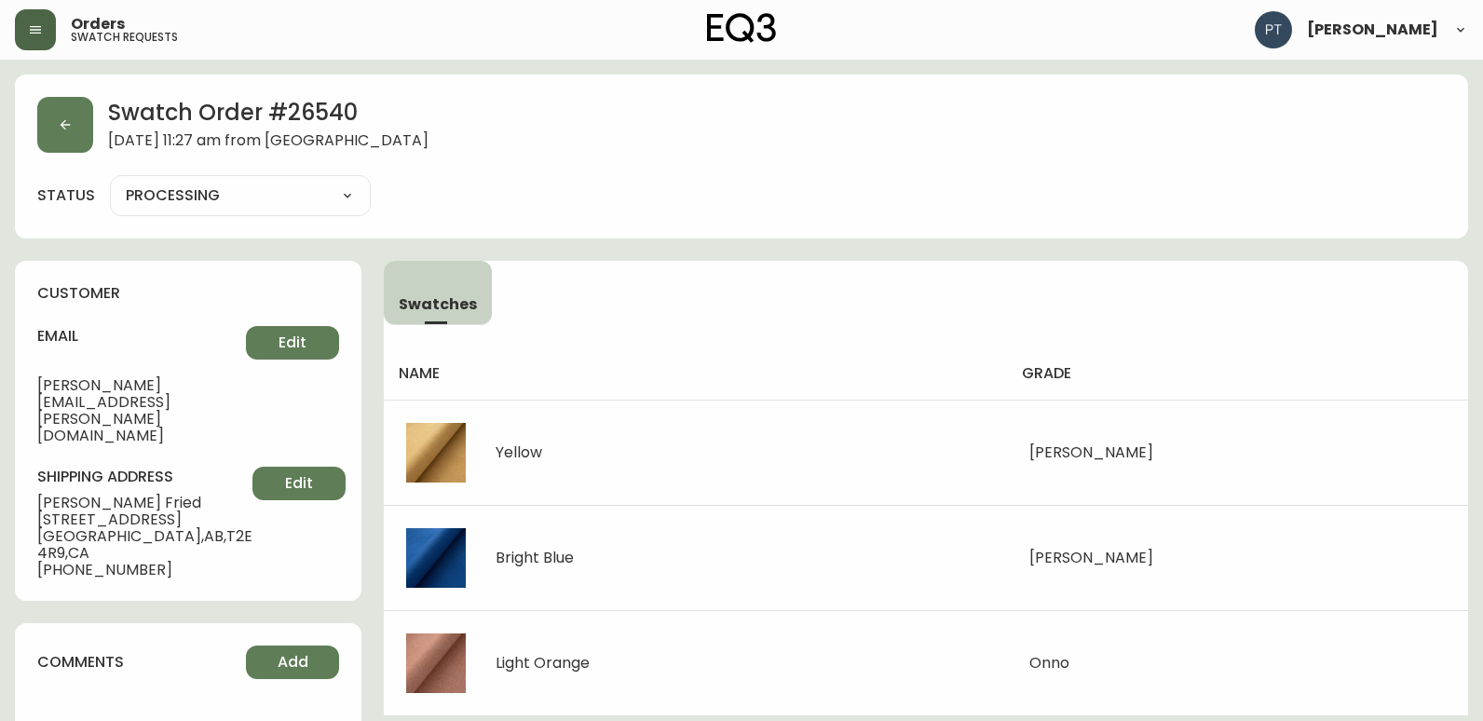
type input "SHIPPED"
select select "SHIPPED"
click at [41, 136] on button "button" at bounding box center [65, 125] width 56 height 56
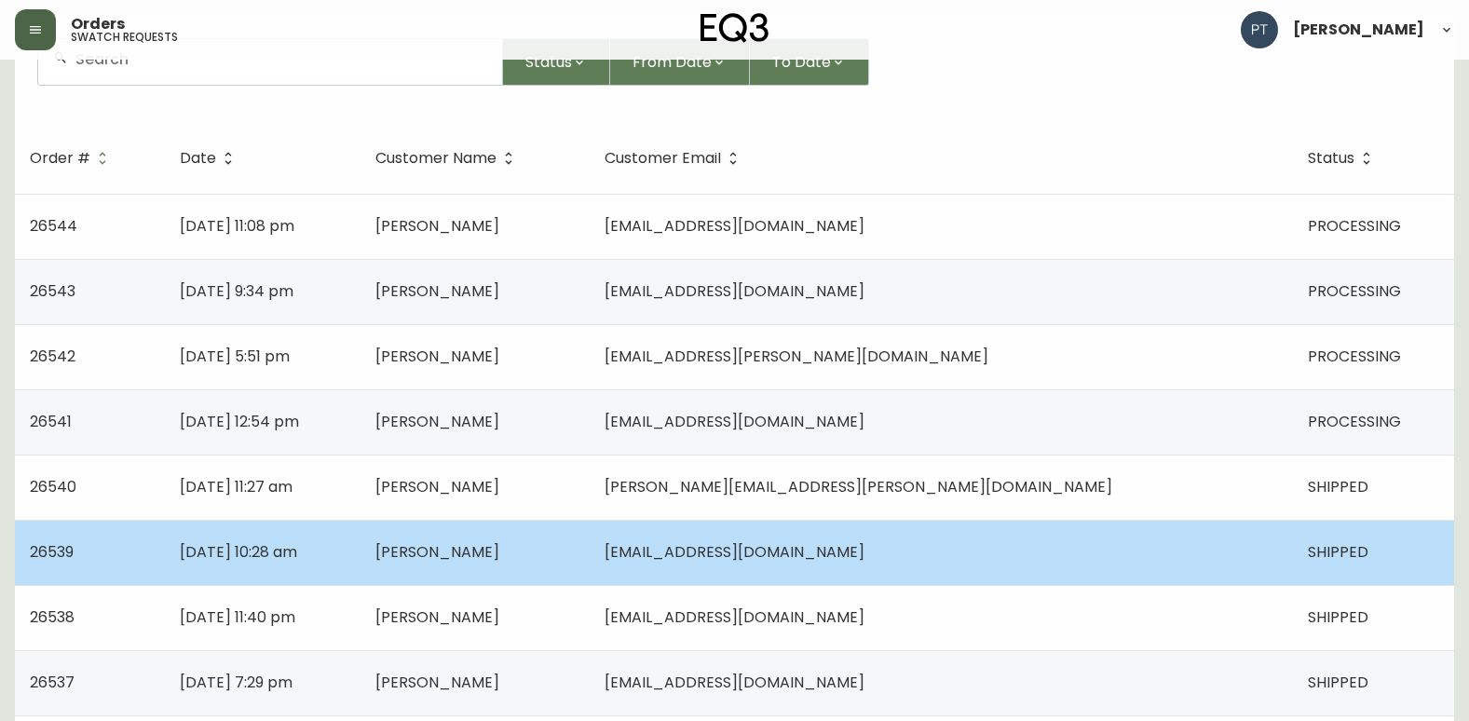
scroll to position [186, 0]
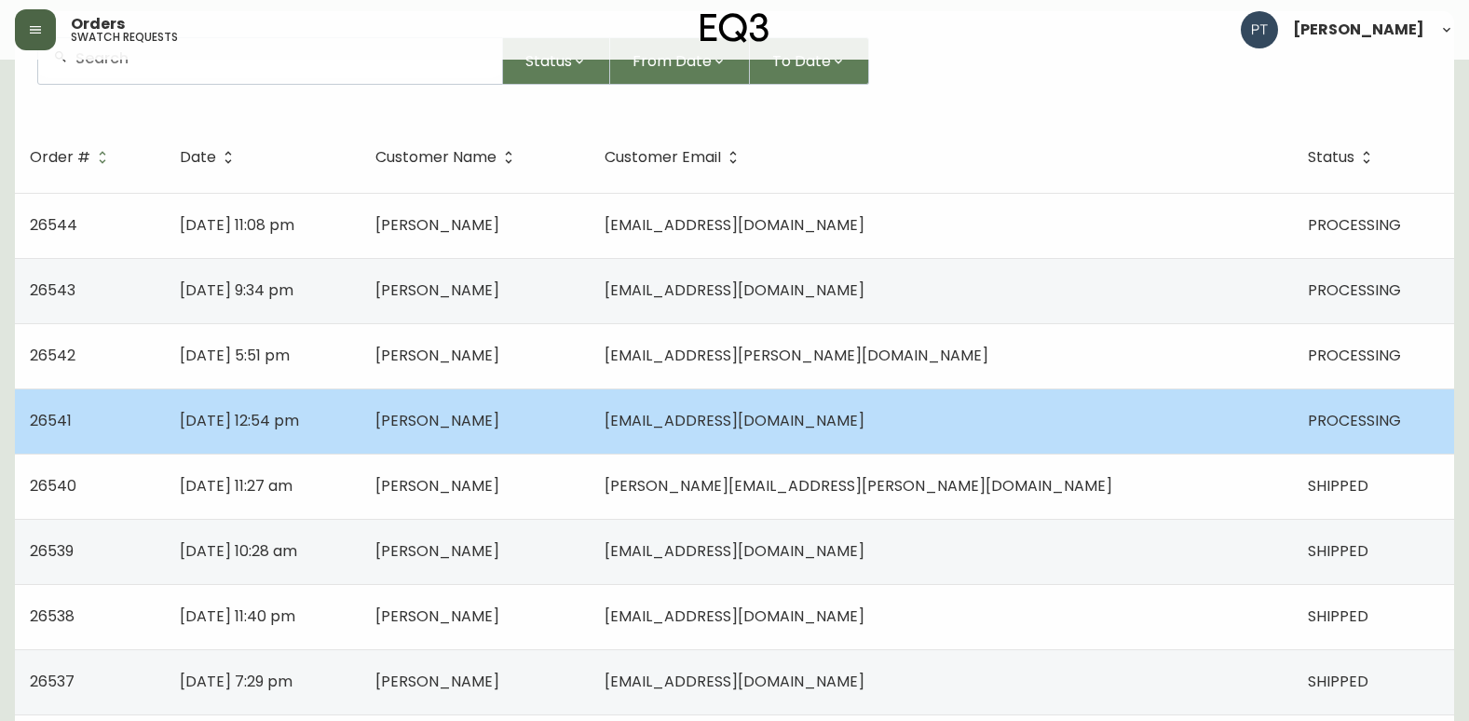
click at [581, 432] on td "[PERSON_NAME]" at bounding box center [474, 420] width 229 height 65
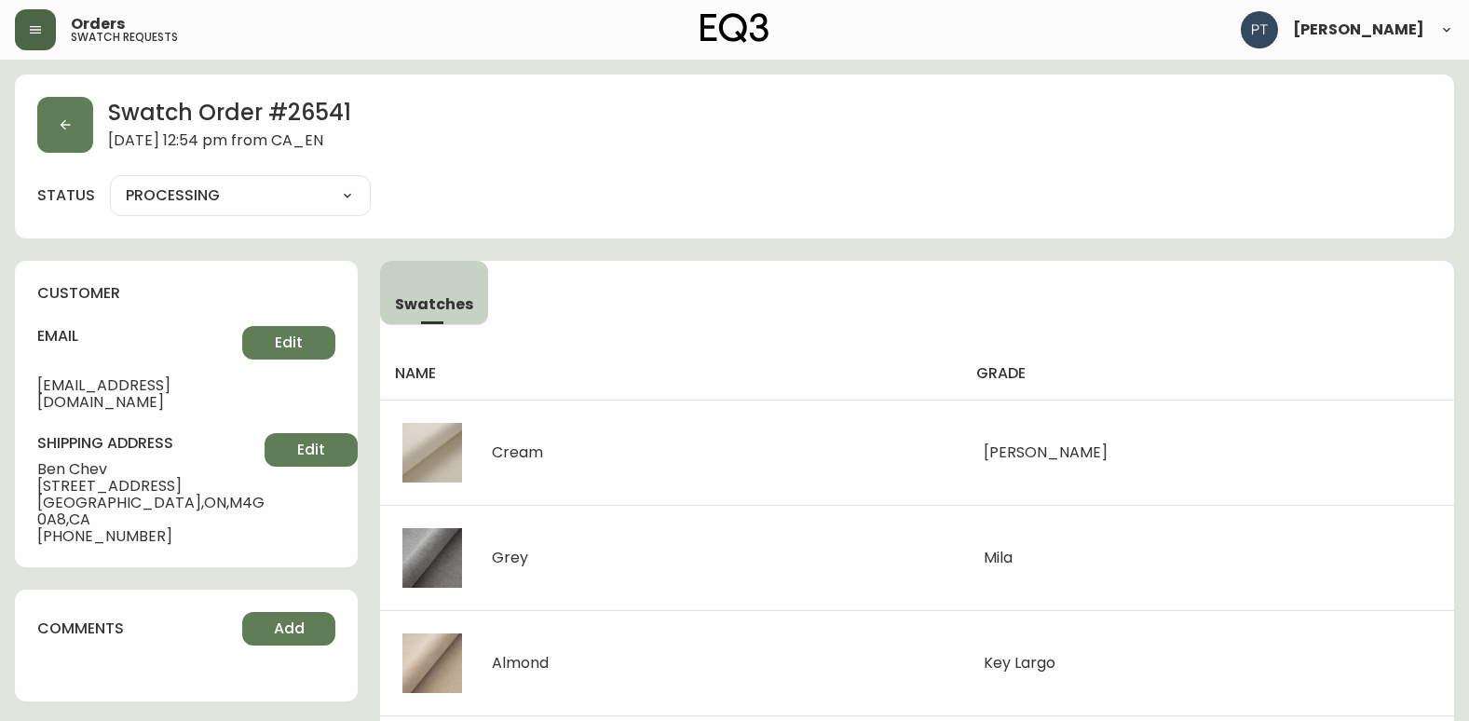
drag, startPoint x: 292, startPoint y: 186, endPoint x: 293, endPoint y: 200, distance: 14.0
click at [293, 198] on select "PROCESSING SHIPPED CANCELLED" at bounding box center [240, 196] width 261 height 28
click at [110, 182] on select "PROCESSING SHIPPED CANCELLED" at bounding box center [240, 196] width 261 height 28
select select "PROCESSING"
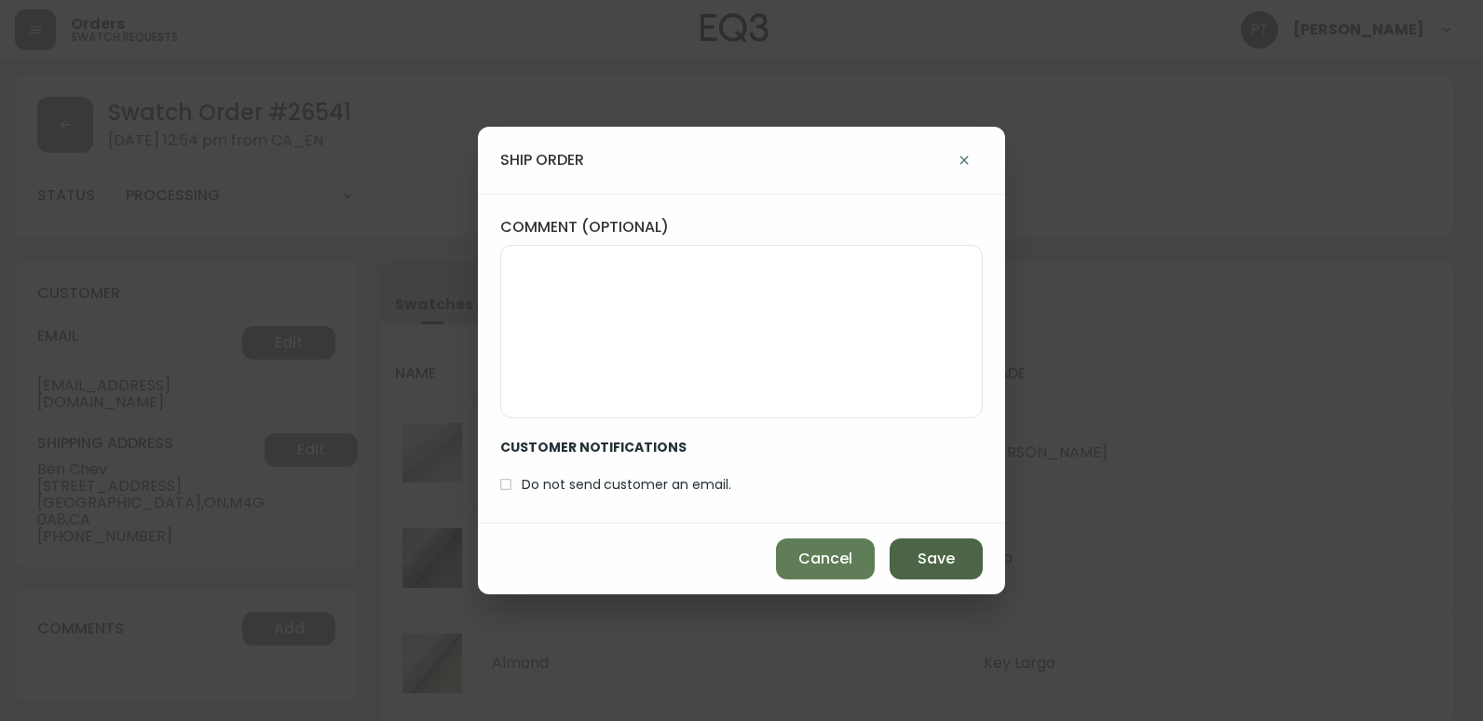
click at [916, 554] on button "Save" at bounding box center [936, 558] width 93 height 41
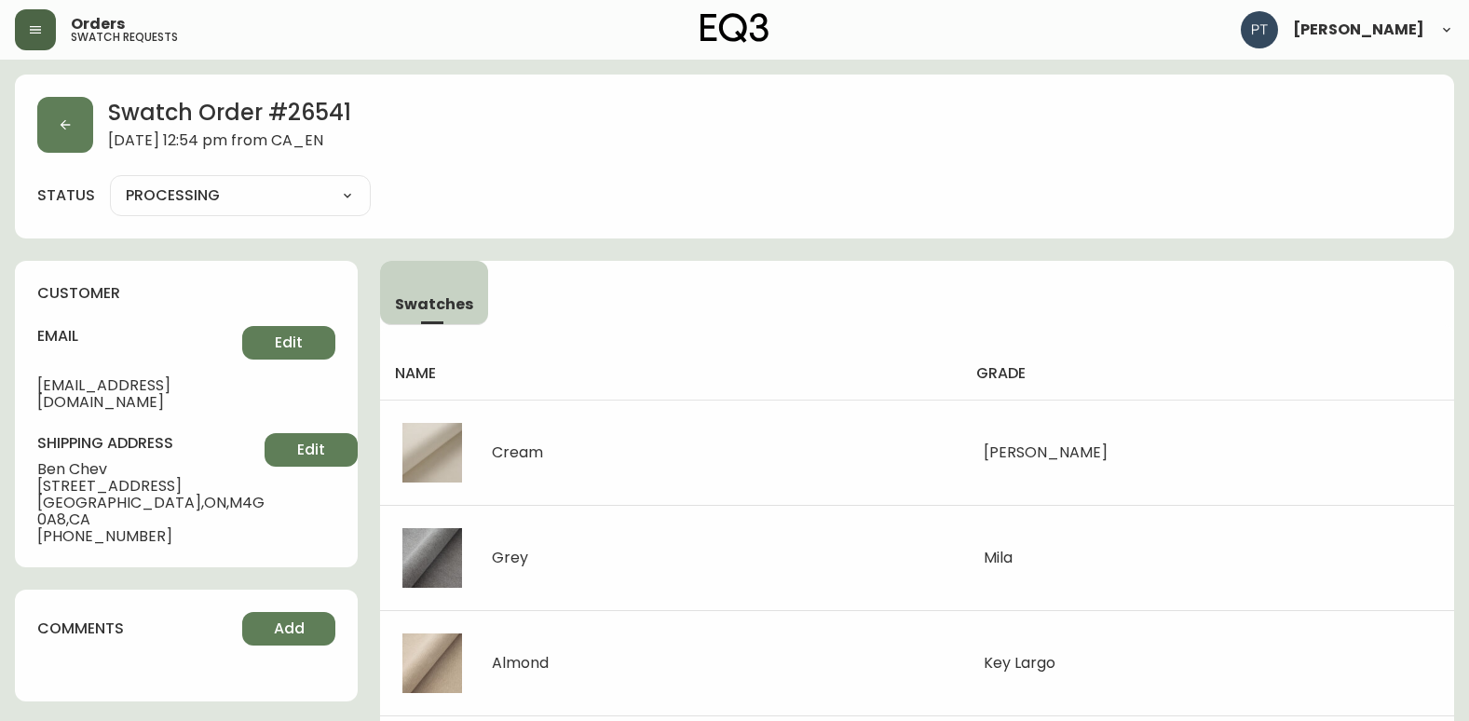
type input "SHIPPED"
select select "SHIPPED"
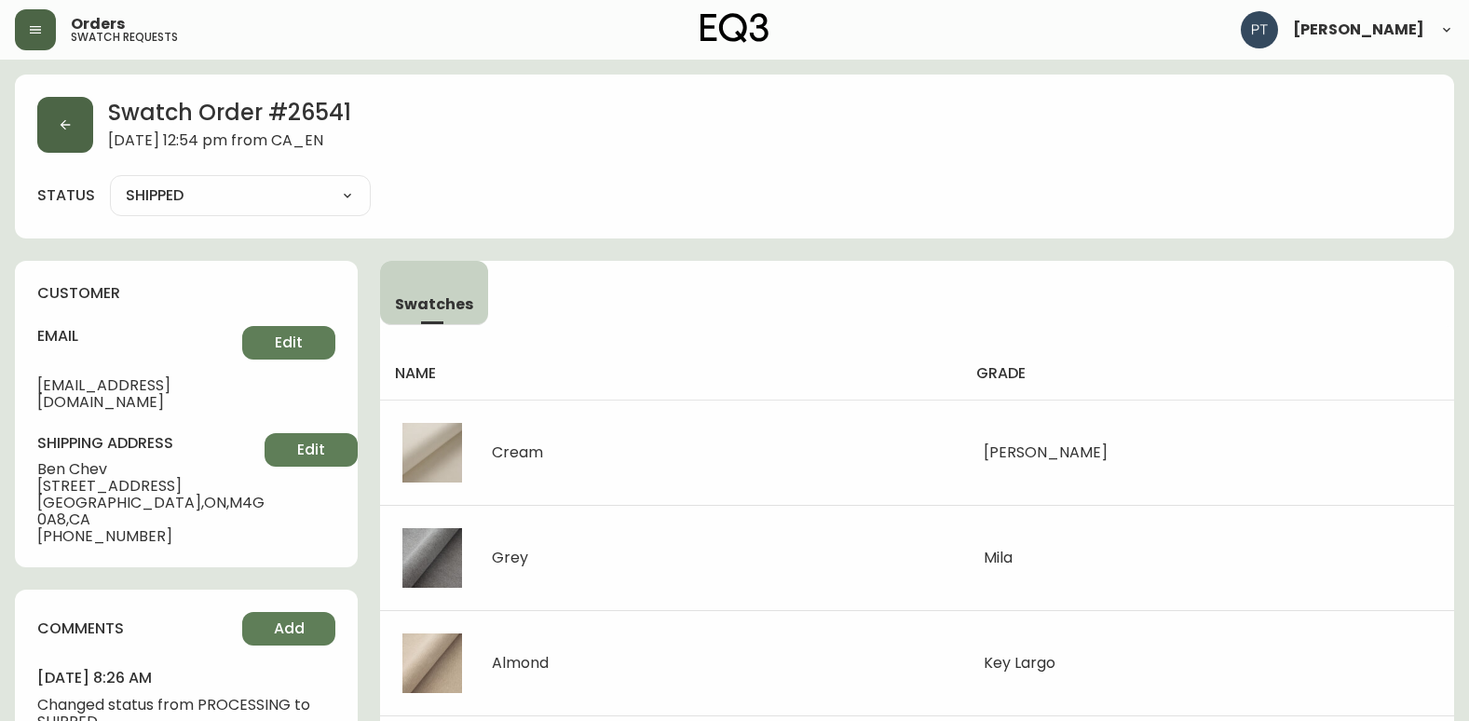
click at [42, 130] on button "button" at bounding box center [65, 125] width 56 height 56
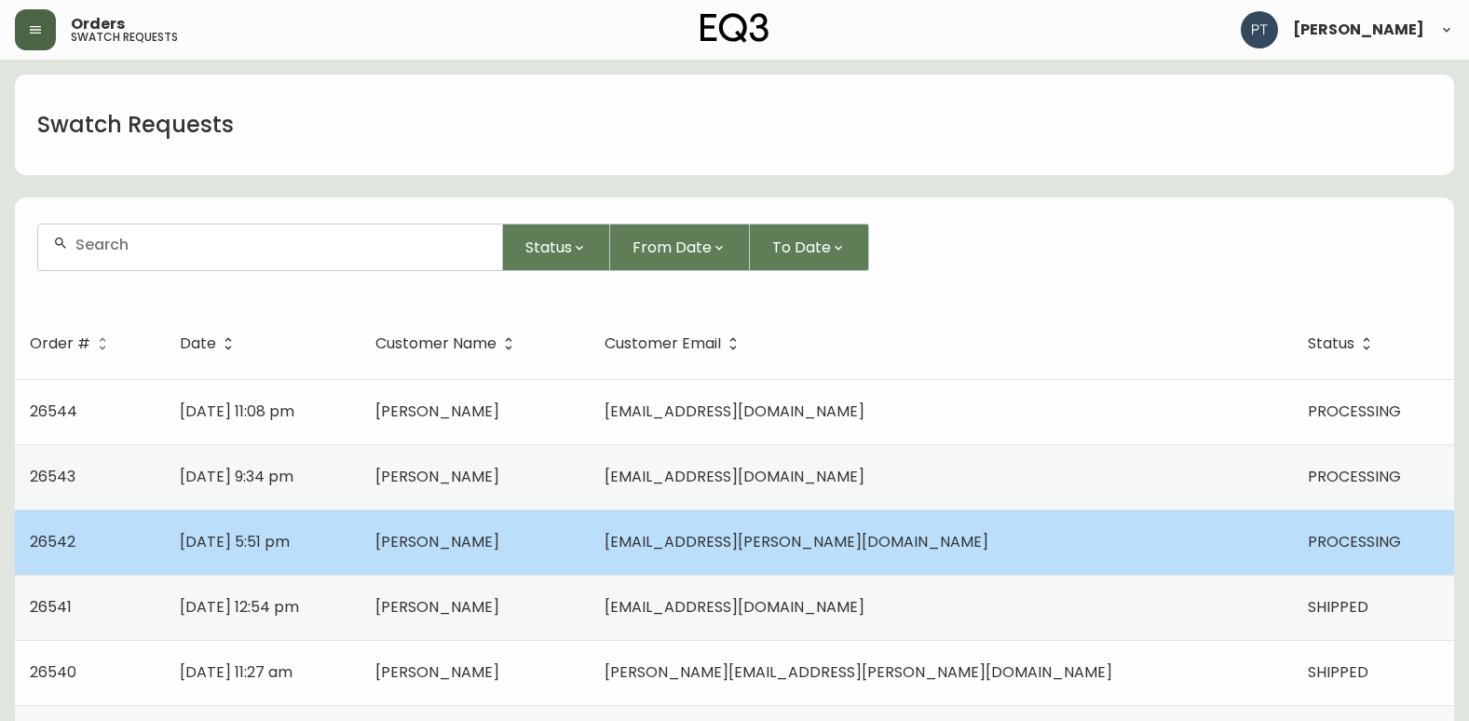
click at [590, 527] on td "[PERSON_NAME]" at bounding box center [474, 542] width 229 height 65
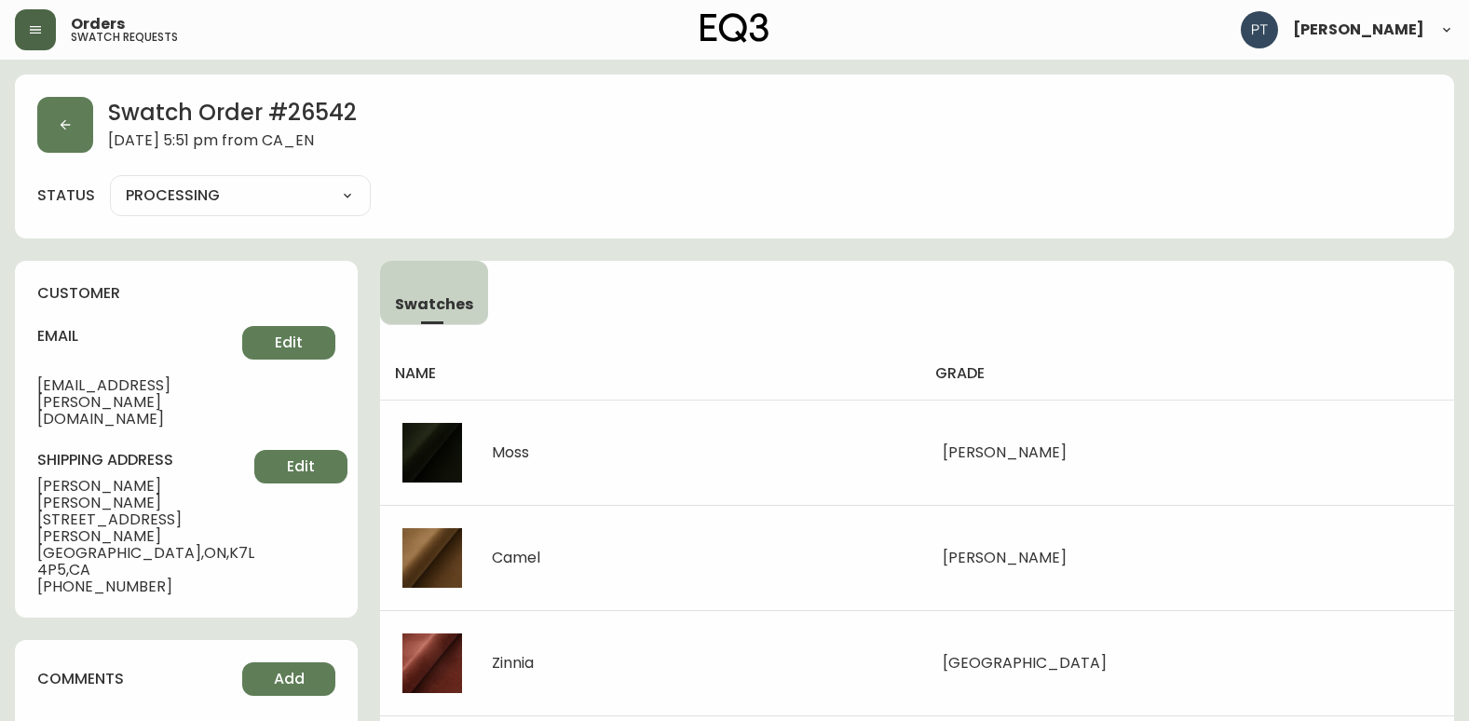
click at [298, 188] on select "PROCESSING SHIPPED CANCELLED" at bounding box center [240, 196] width 261 height 28
click at [110, 182] on select "PROCESSING SHIPPED CANCELLED" at bounding box center [240, 196] width 261 height 28
select select "PROCESSING"
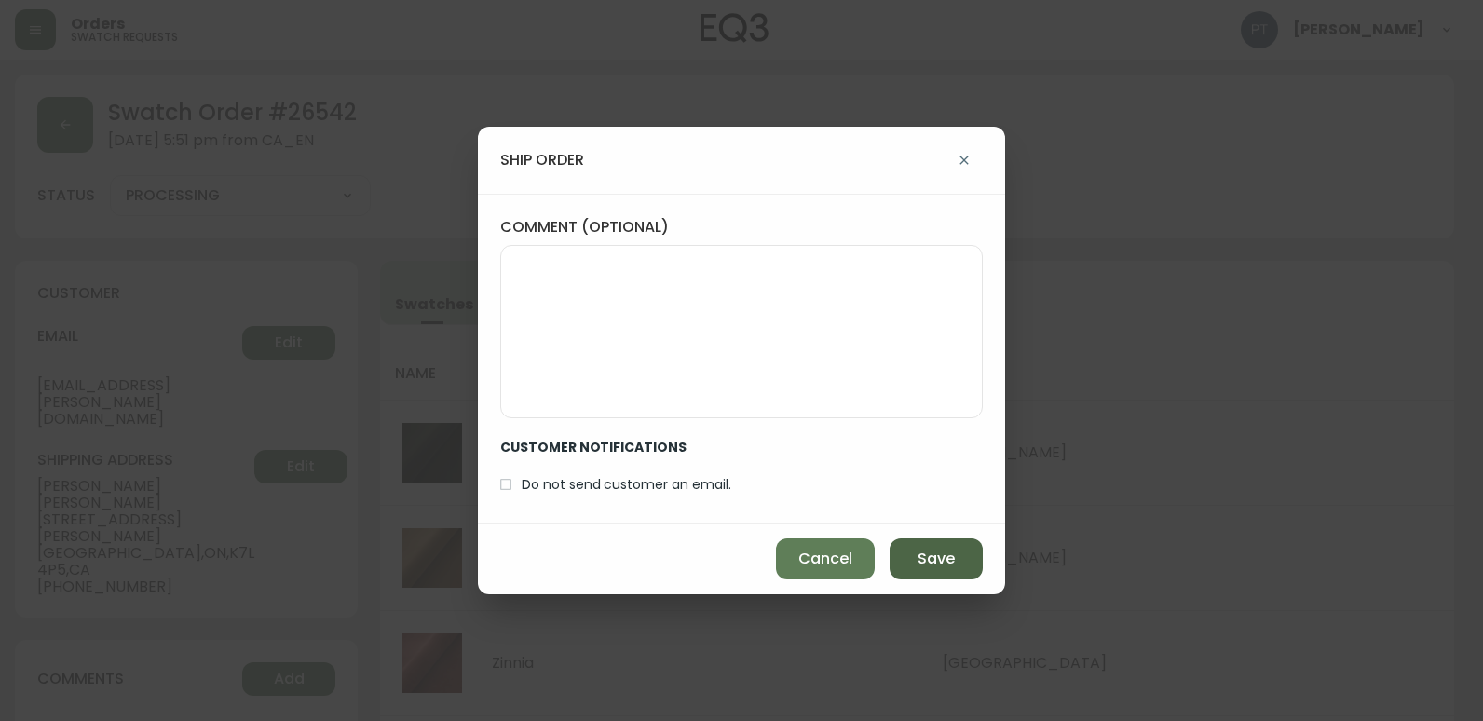
click at [908, 561] on button "Save" at bounding box center [936, 558] width 93 height 41
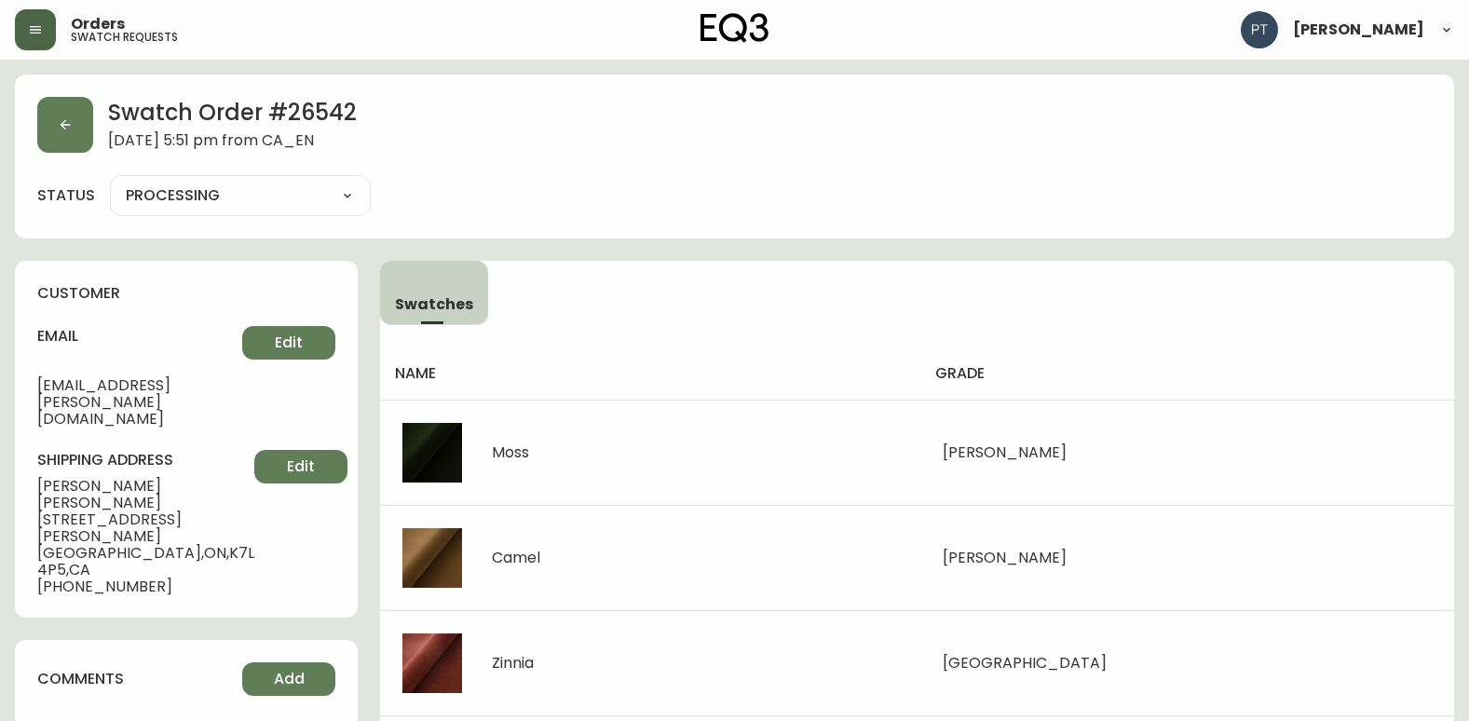
type input "SHIPPED"
select select "SHIPPED"
click at [81, 142] on button "button" at bounding box center [65, 125] width 56 height 56
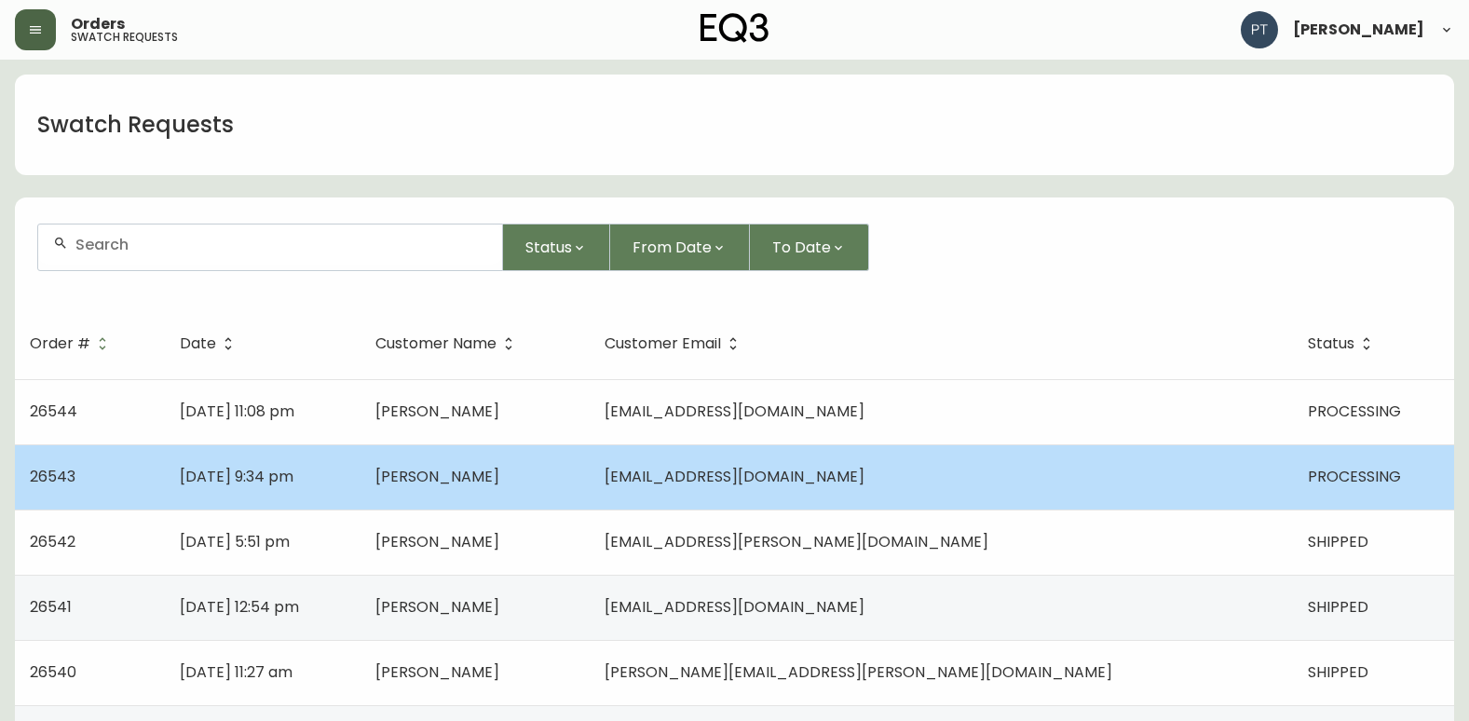
click at [590, 507] on td "[PERSON_NAME]" at bounding box center [474, 476] width 229 height 65
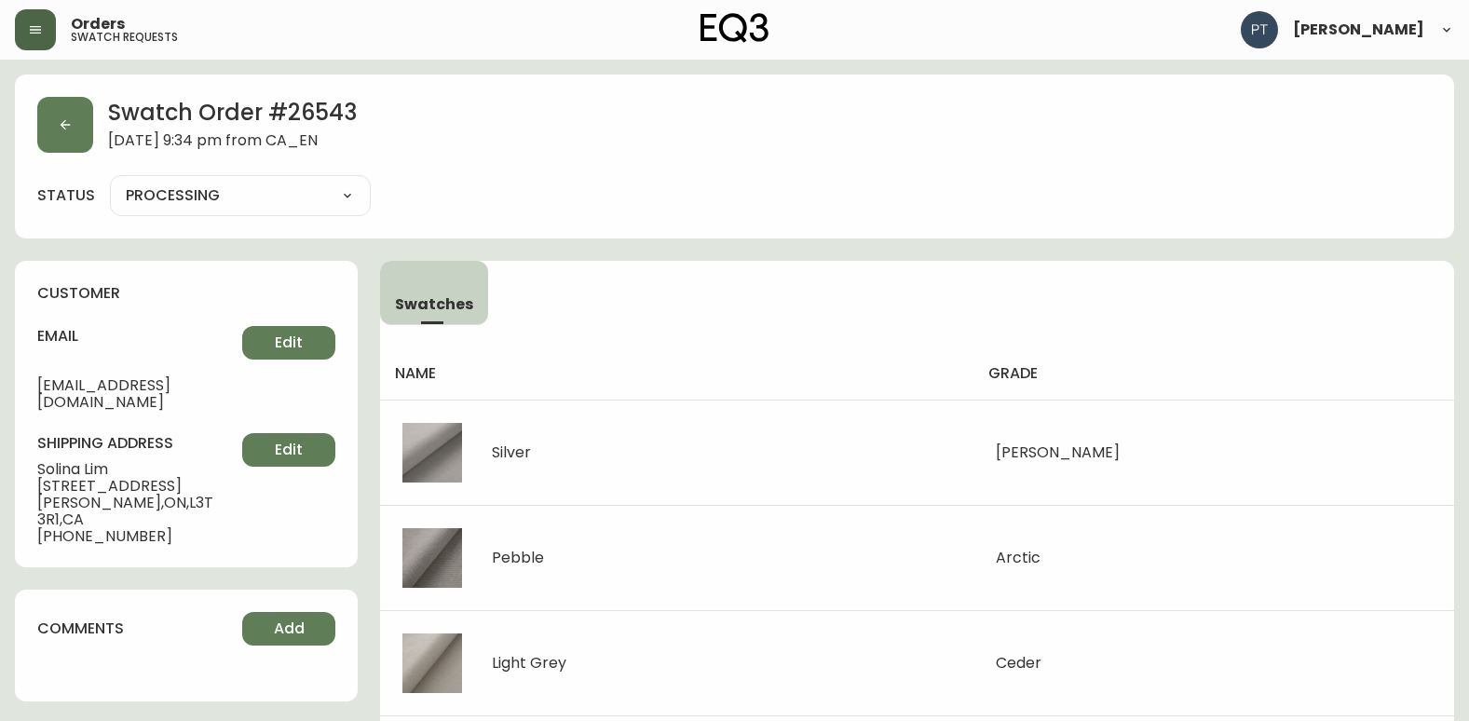
click at [230, 200] on select "PROCESSING SHIPPED CANCELLED" at bounding box center [240, 196] width 261 height 28
click at [110, 182] on select "PROCESSING SHIPPED CANCELLED" at bounding box center [240, 196] width 261 height 28
select select "PROCESSING"
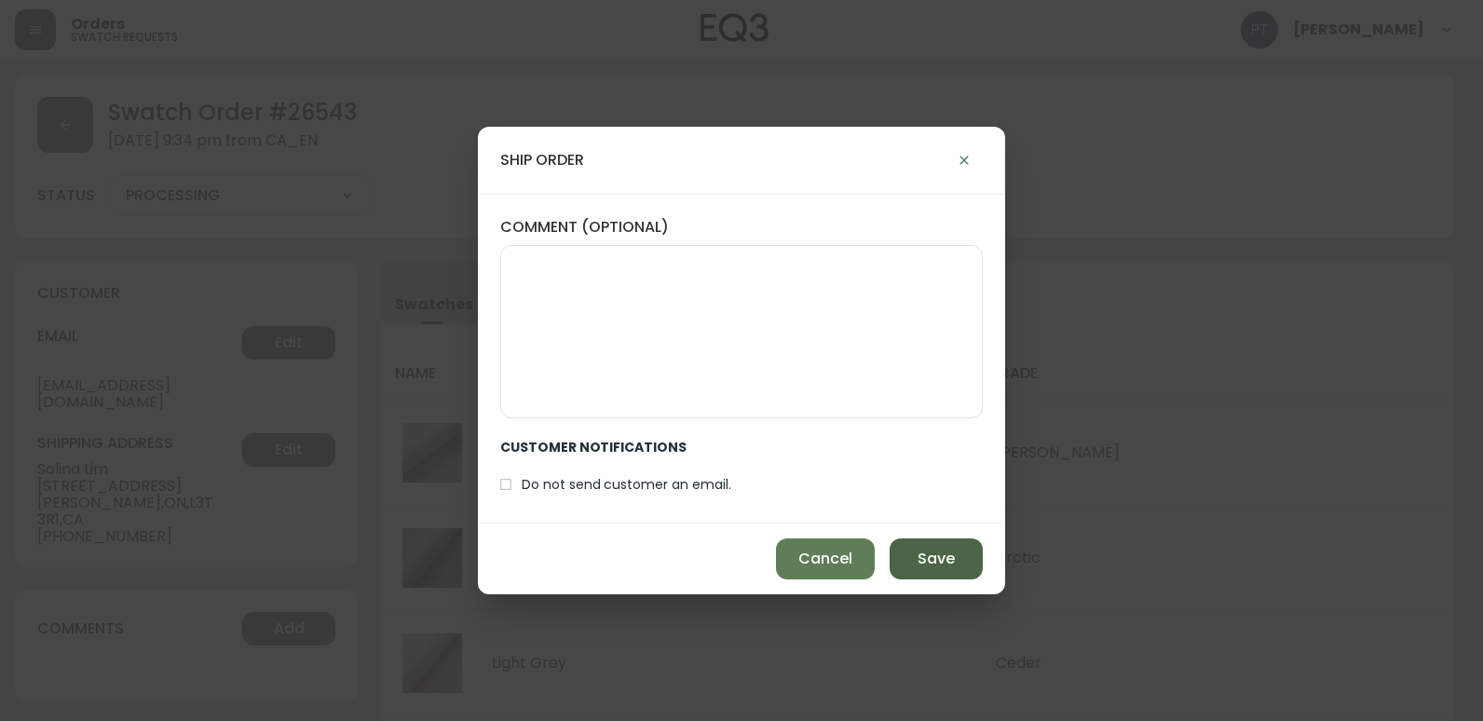
drag, startPoint x: 920, startPoint y: 560, endPoint x: 907, endPoint y: 554, distance: 14.2
click at [917, 559] on button "Save" at bounding box center [936, 558] width 93 height 41
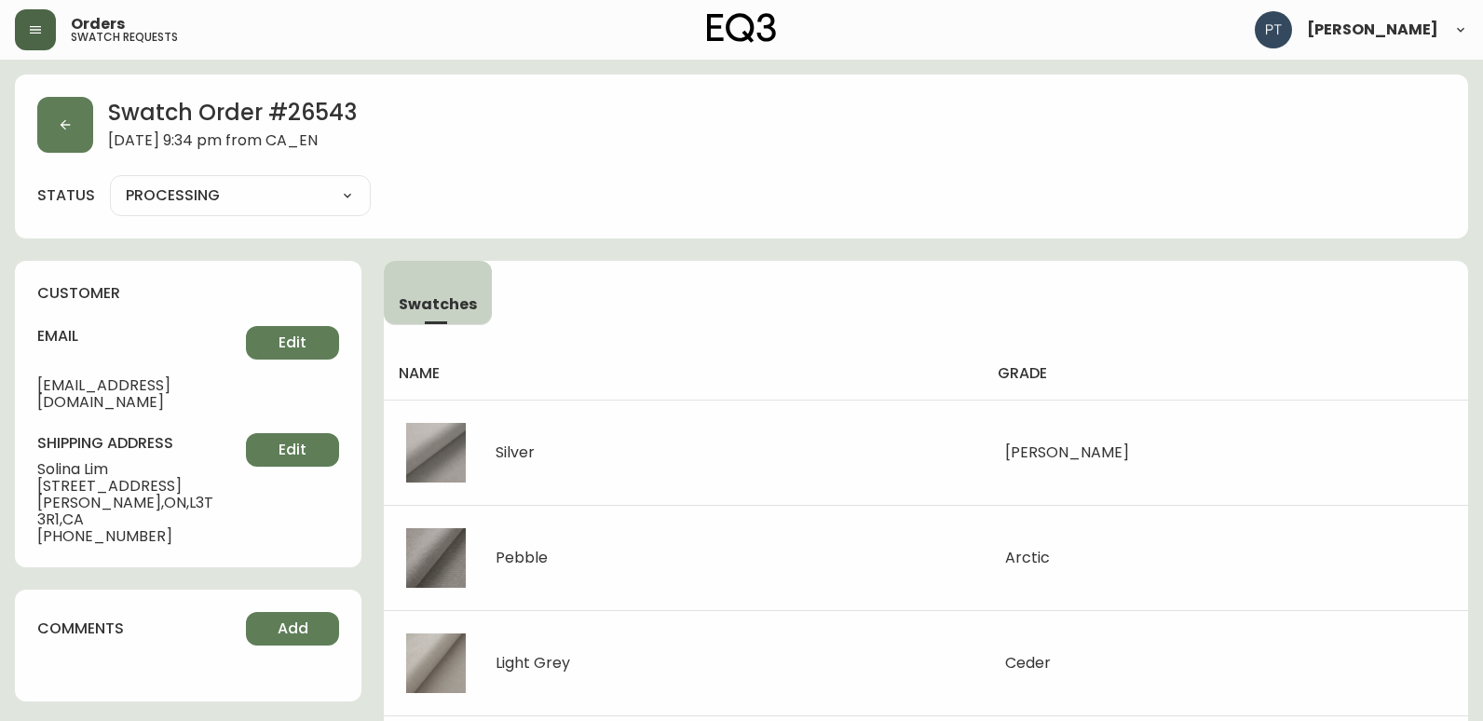
type input "SHIPPED"
select select "SHIPPED"
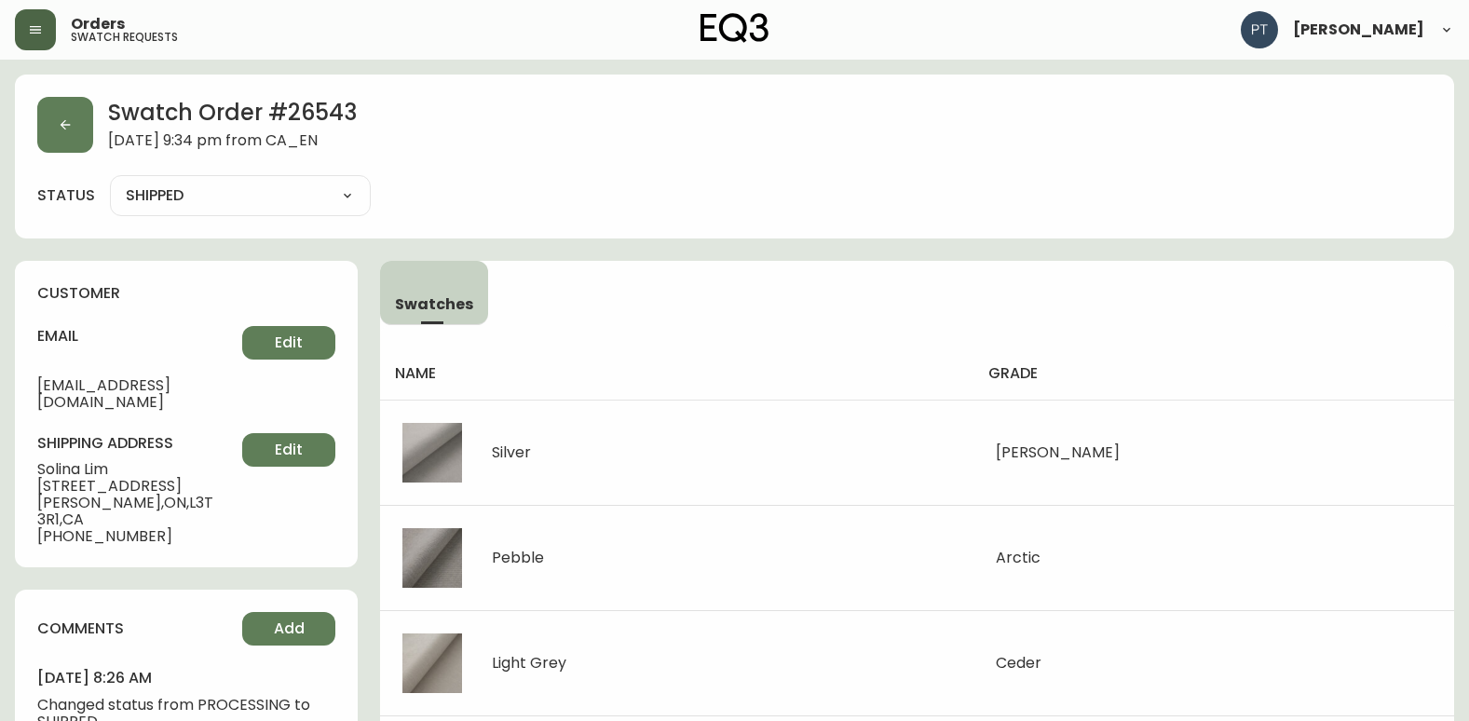
click at [98, 148] on div "Swatch Order # 26543 [DATE] 9:34 pm from CA_EN" at bounding box center [734, 125] width 1394 height 56
click at [69, 146] on button "button" at bounding box center [65, 125] width 56 height 56
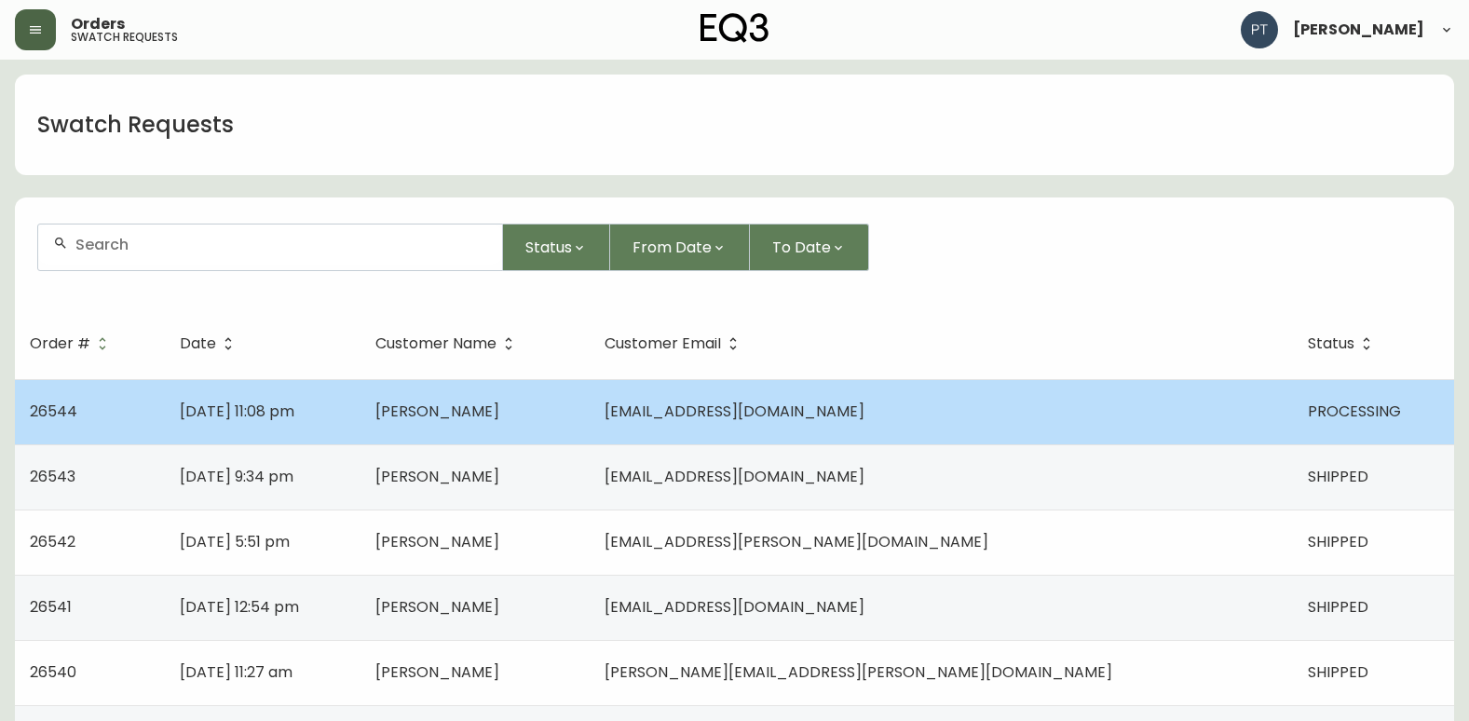
click at [360, 440] on td "[DATE] 11:08 pm" at bounding box center [262, 411] width 195 height 65
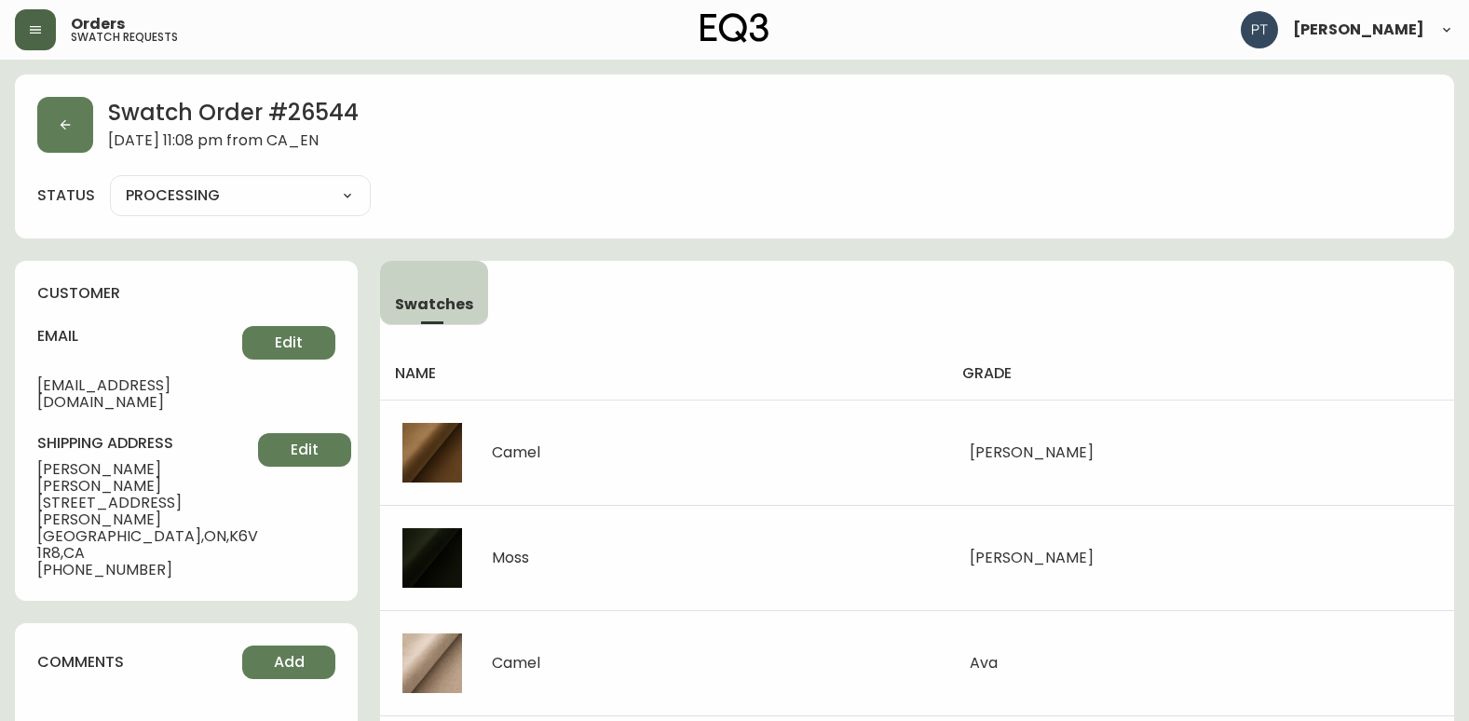
click at [265, 205] on select "PROCESSING SHIPPED CANCELLED" at bounding box center [240, 196] width 261 height 28
click at [110, 182] on select "PROCESSING SHIPPED CANCELLED" at bounding box center [240, 196] width 261 height 28
select select "PROCESSING"
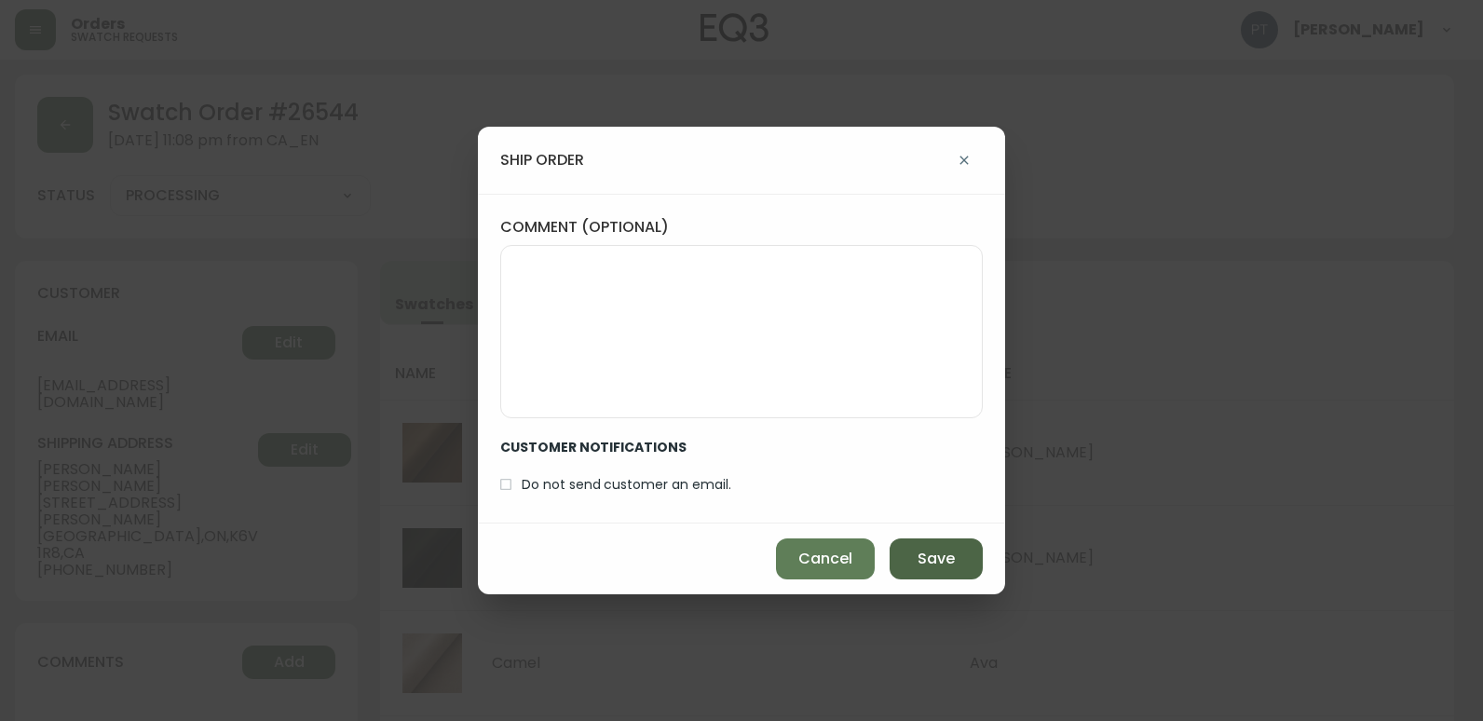
click at [947, 562] on span "Save" at bounding box center [936, 559] width 37 height 20
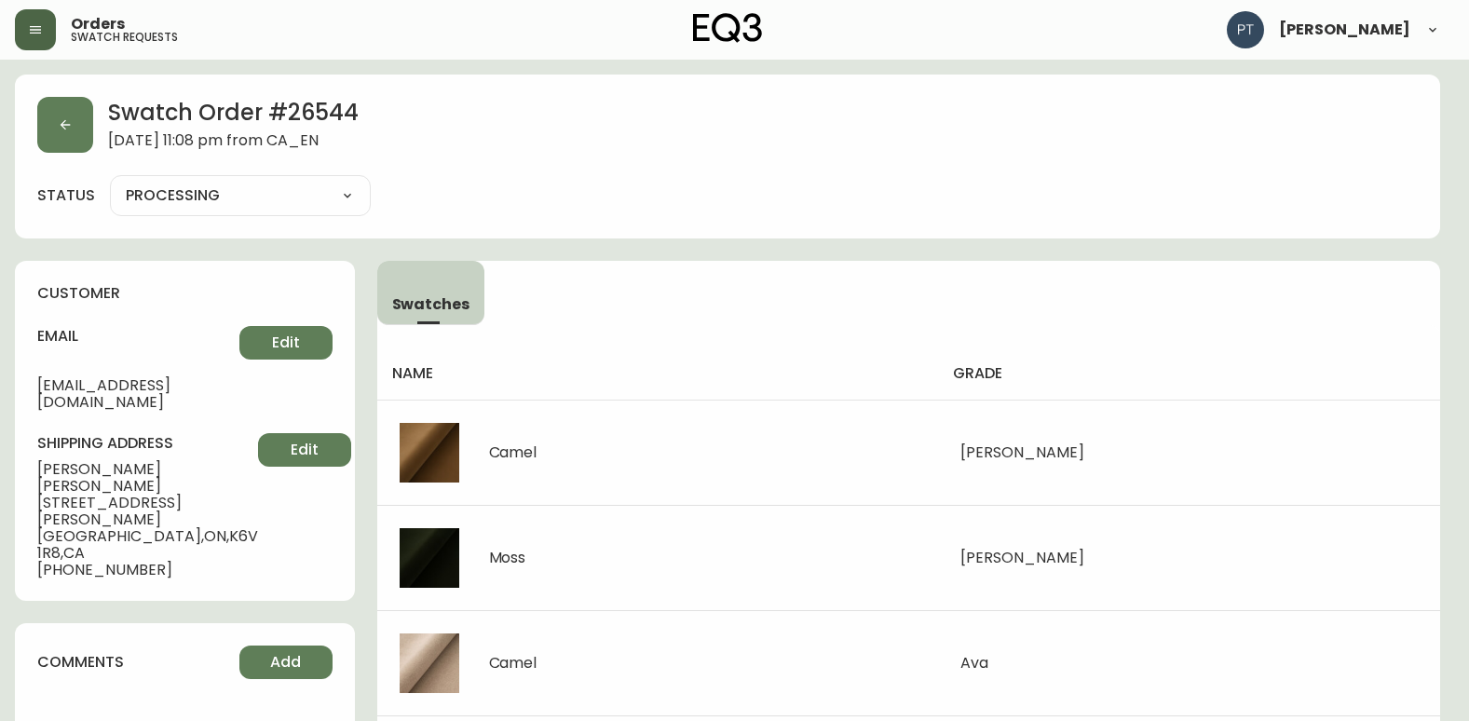
type input "SHIPPED"
select select "SHIPPED"
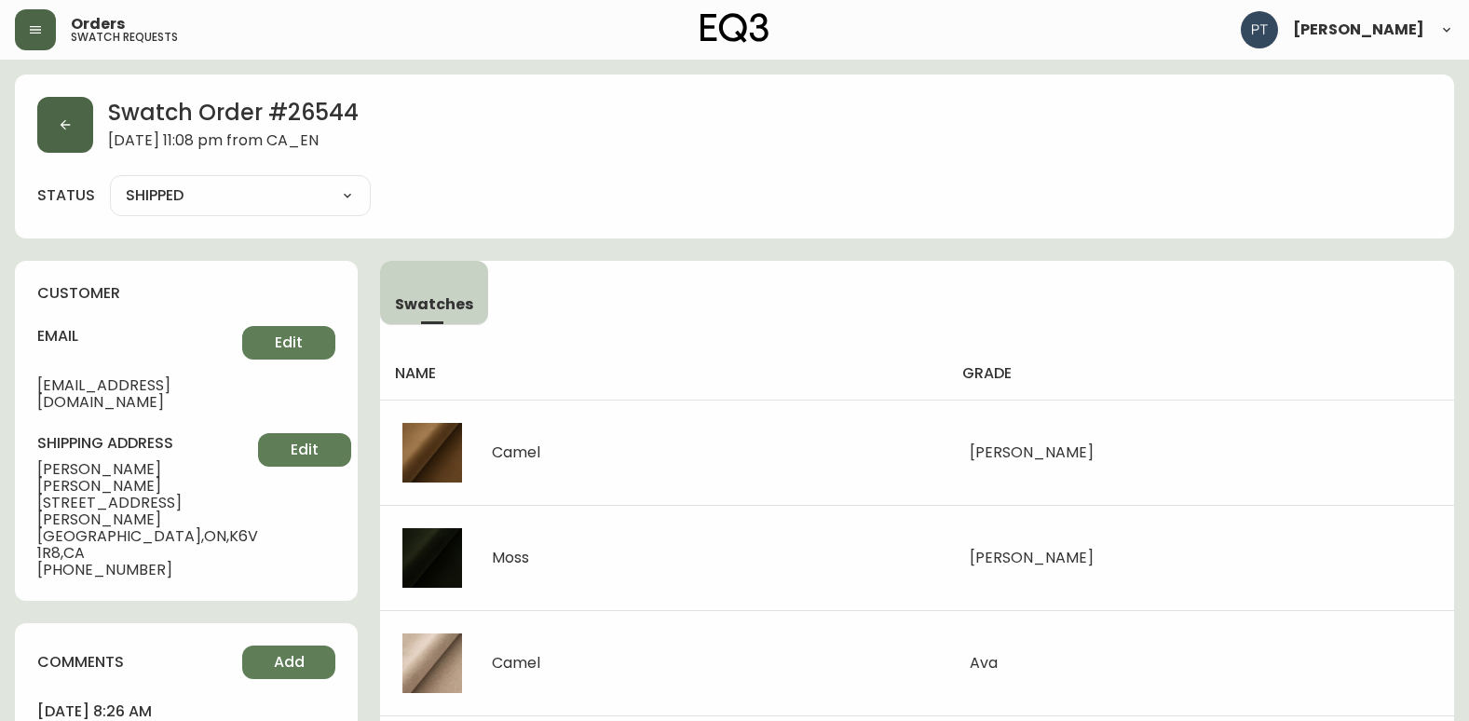
click at [51, 115] on button "button" at bounding box center [65, 125] width 56 height 56
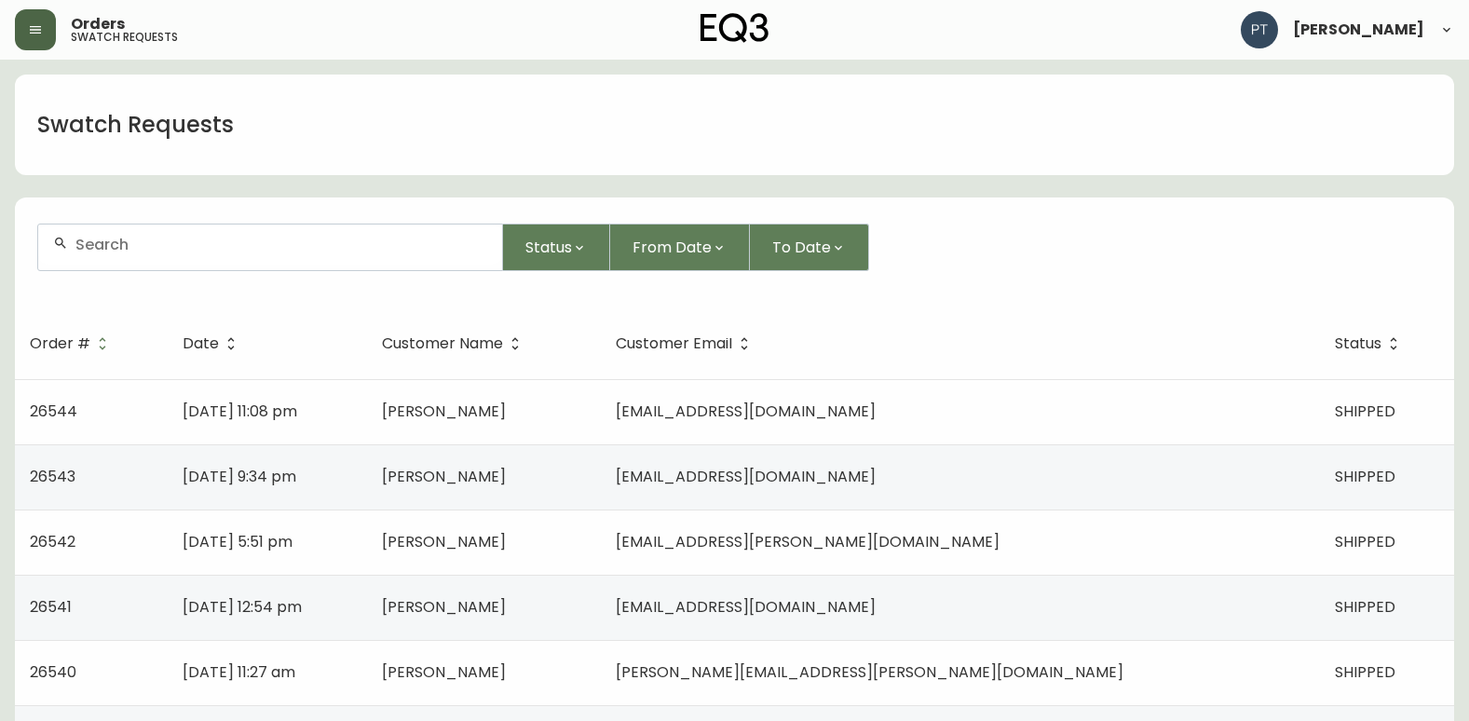
click at [48, 39] on button "button" at bounding box center [35, 29] width 41 height 41
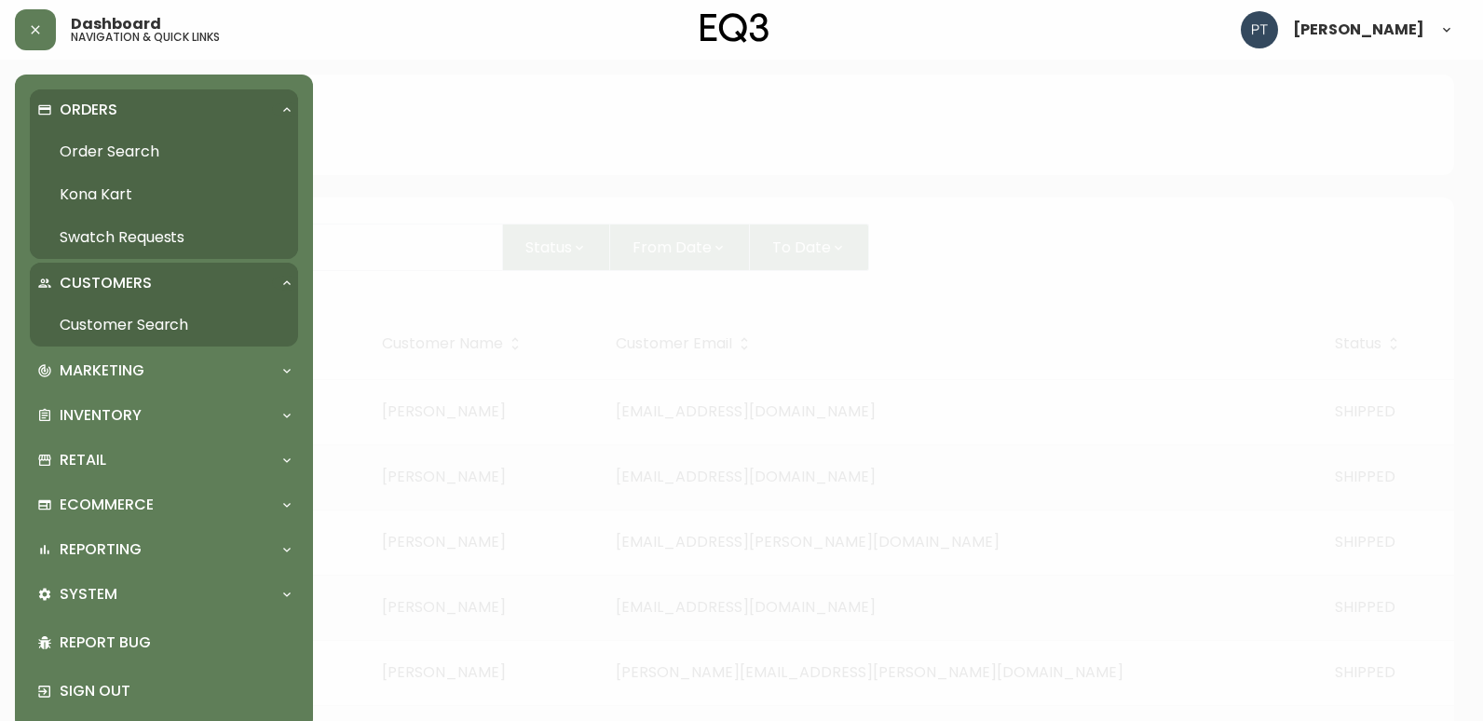
click at [265, 273] on div "Customers" at bounding box center [154, 283] width 235 height 20
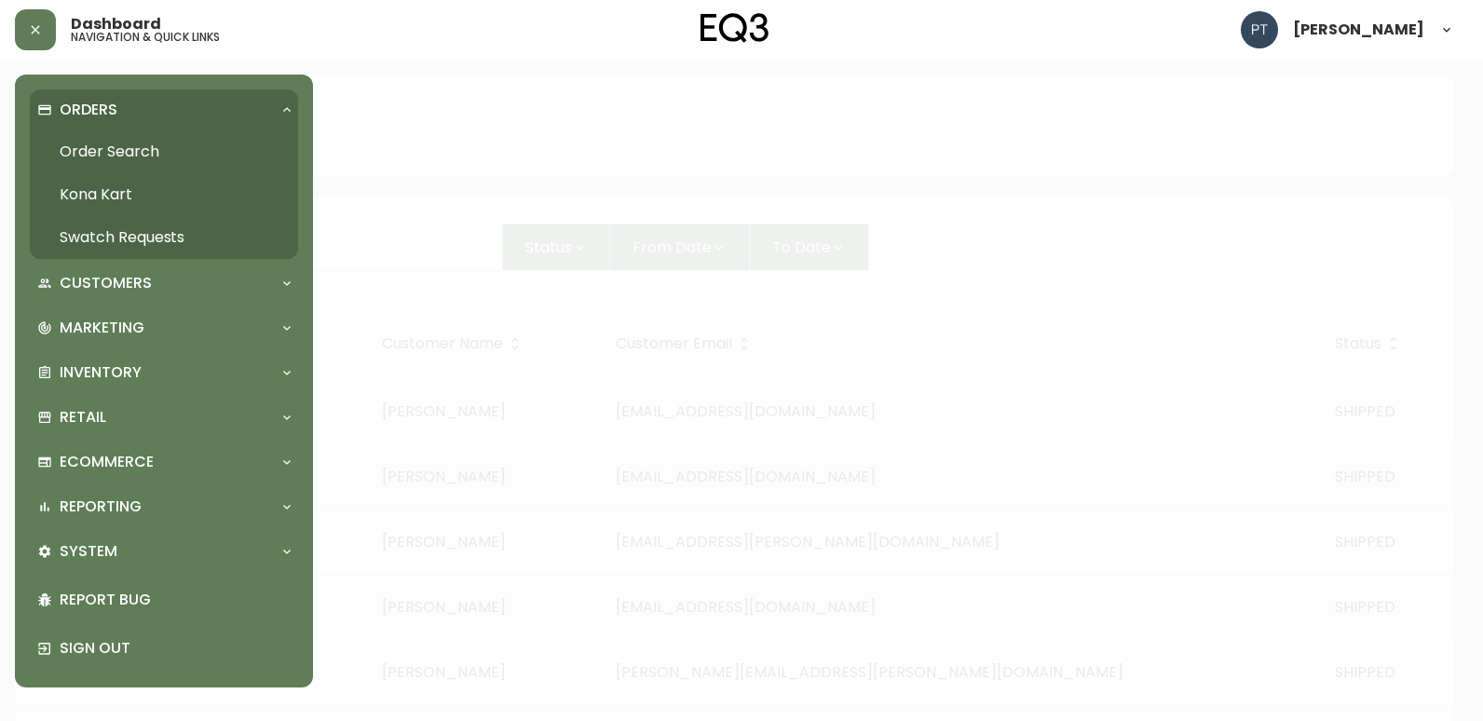
click at [124, 152] on link "Order Search" at bounding box center [164, 151] width 268 height 43
